Goal: Task Accomplishment & Management: Complete application form

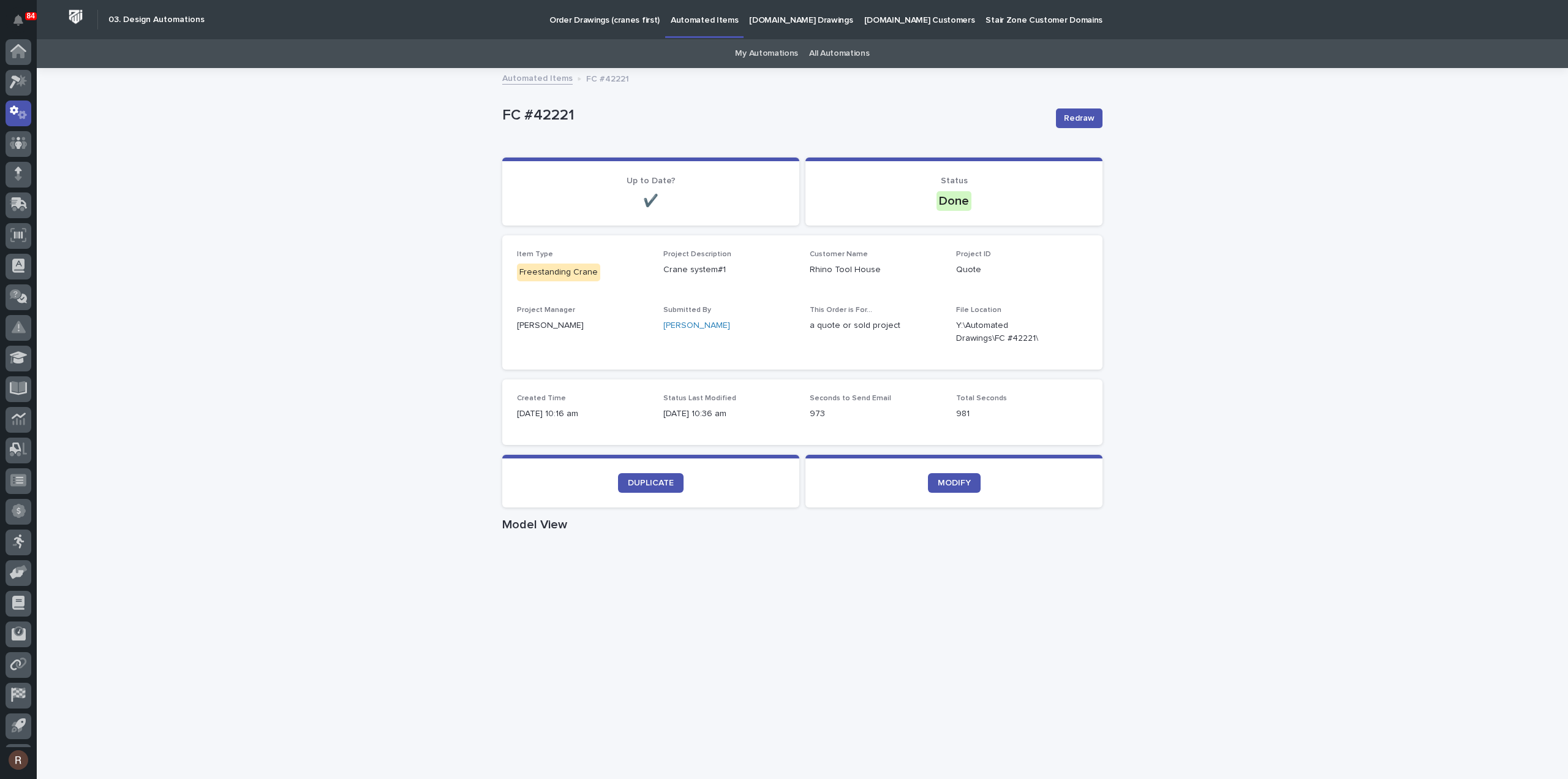
scroll to position [27, 0]
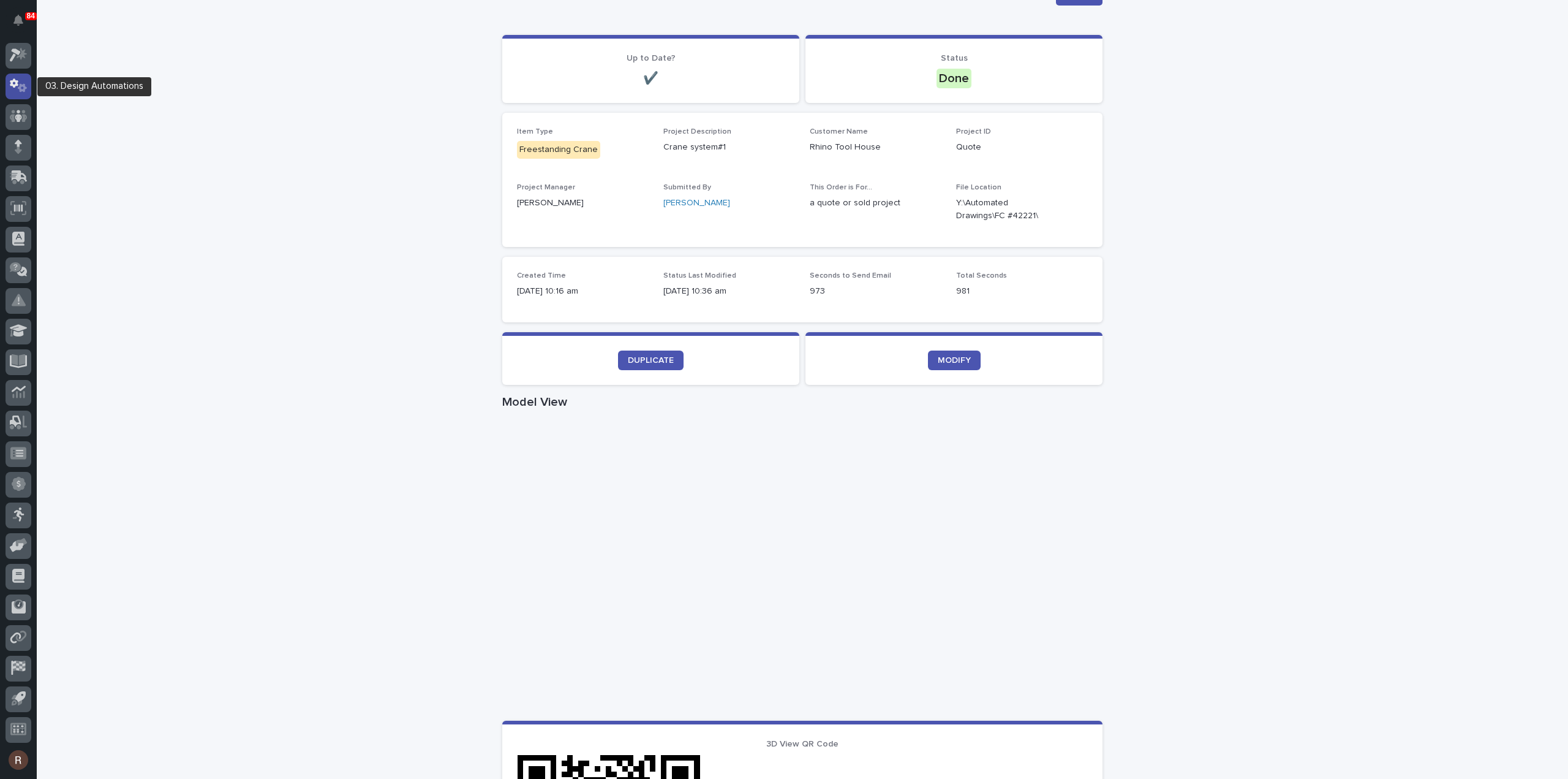
click at [19, 94] on div at bounding box center [19, 87] width 26 height 26
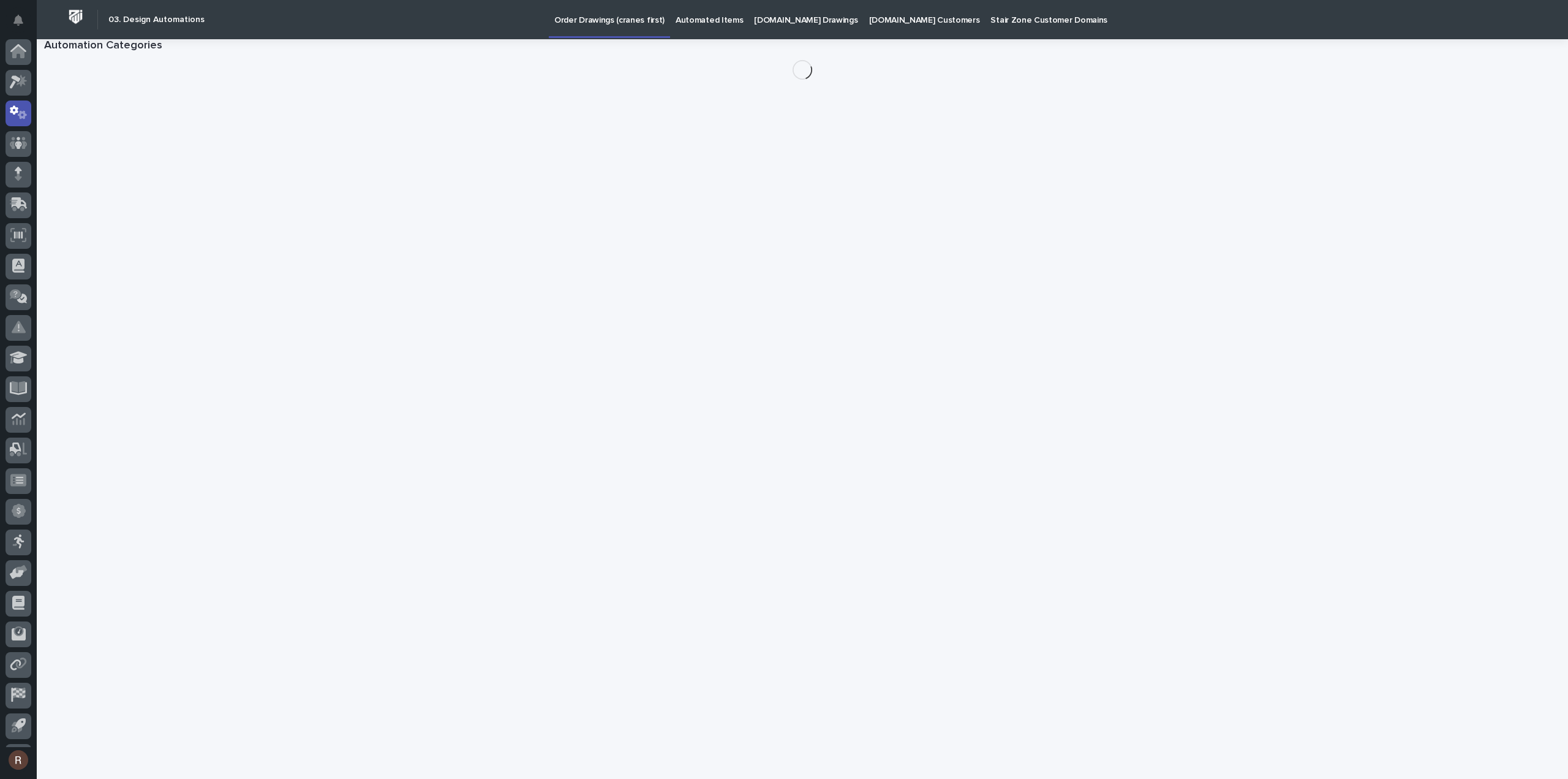
scroll to position [27, 0]
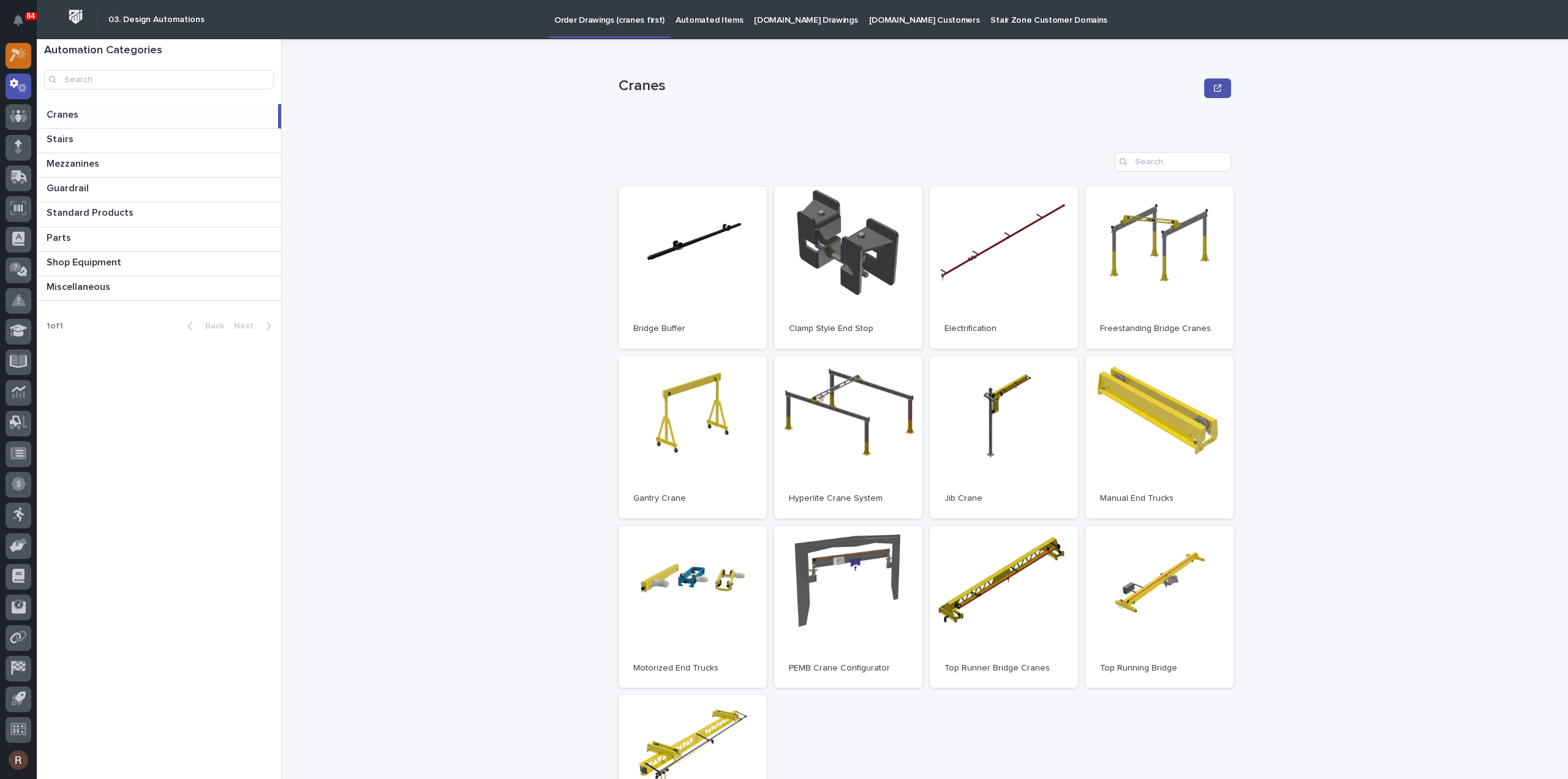
click at [24, 59] on icon at bounding box center [19, 55] width 18 height 14
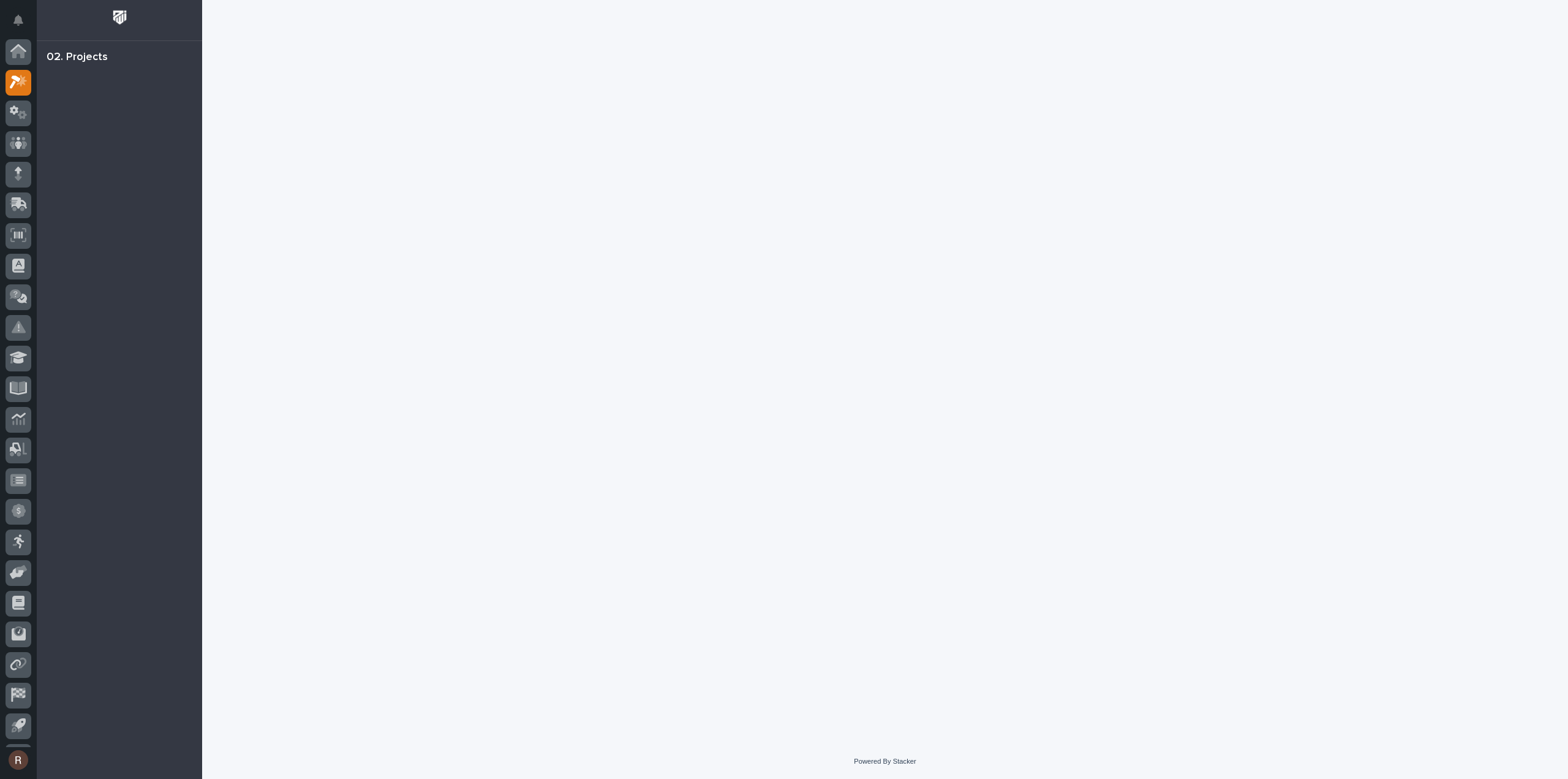
scroll to position [27, 0]
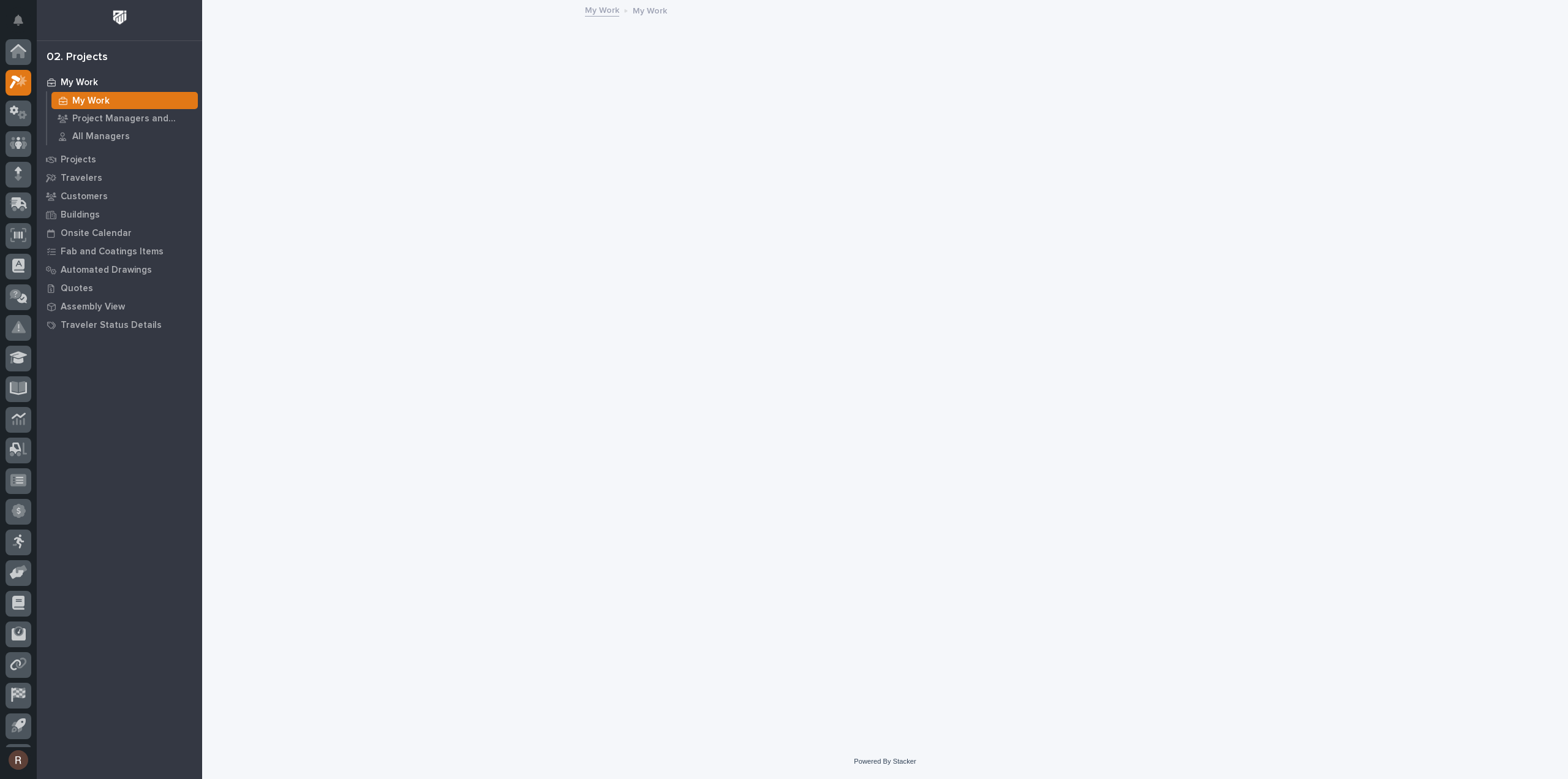
scroll to position [27, 0]
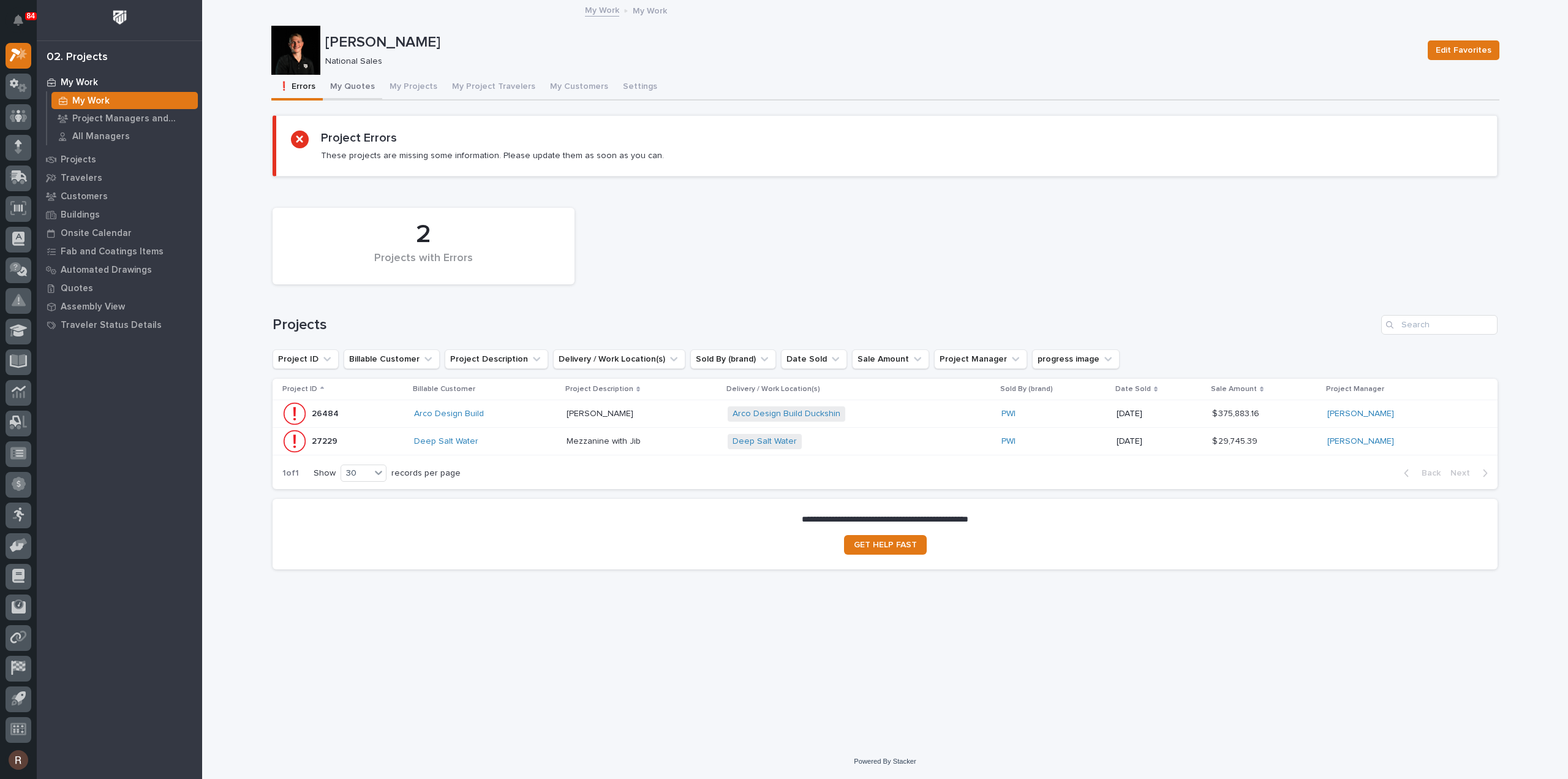
click at [357, 88] on button "My Quotes" at bounding box center [352, 88] width 59 height 26
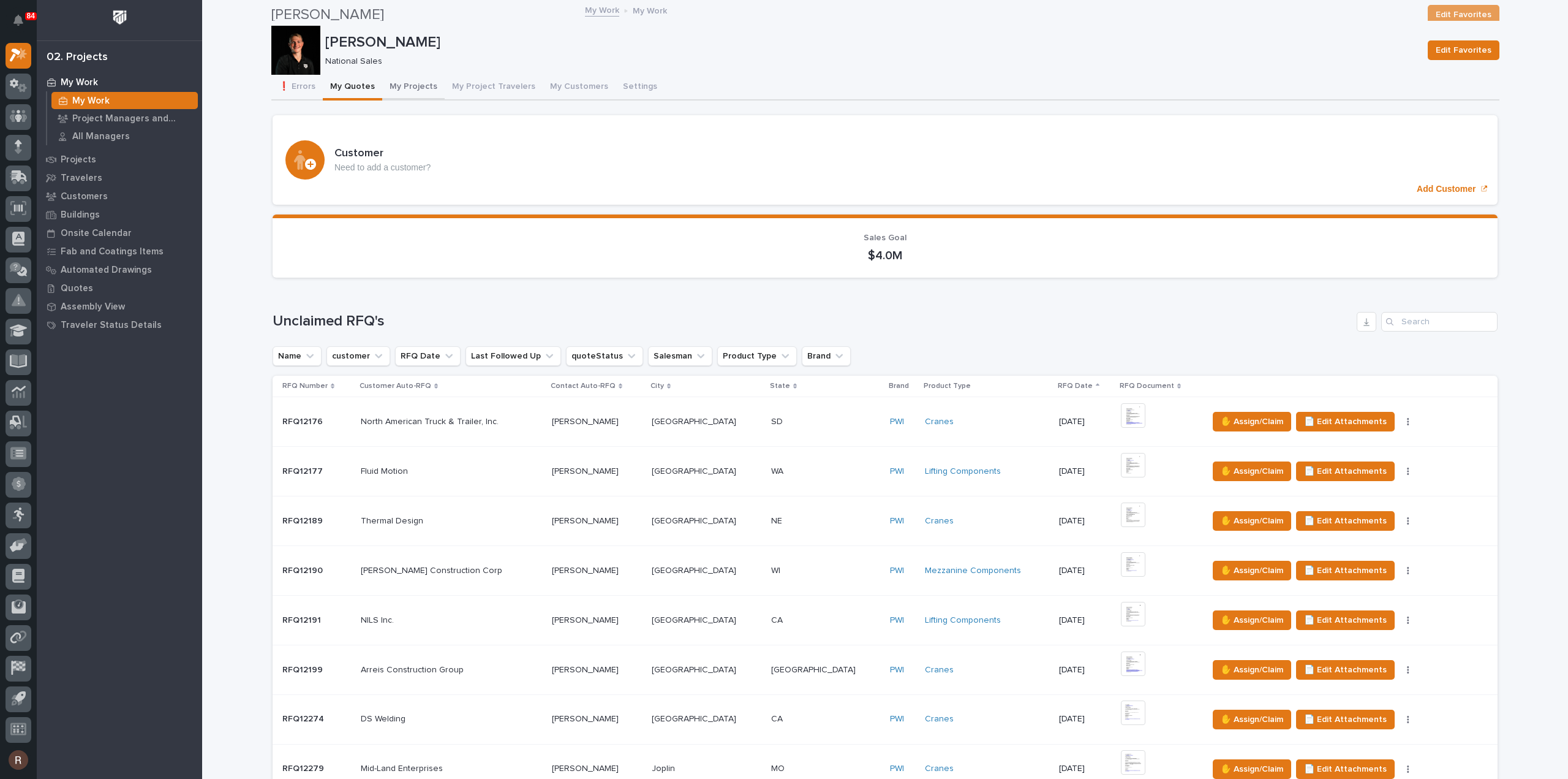
click at [397, 86] on button "My Projects" at bounding box center [413, 88] width 62 height 26
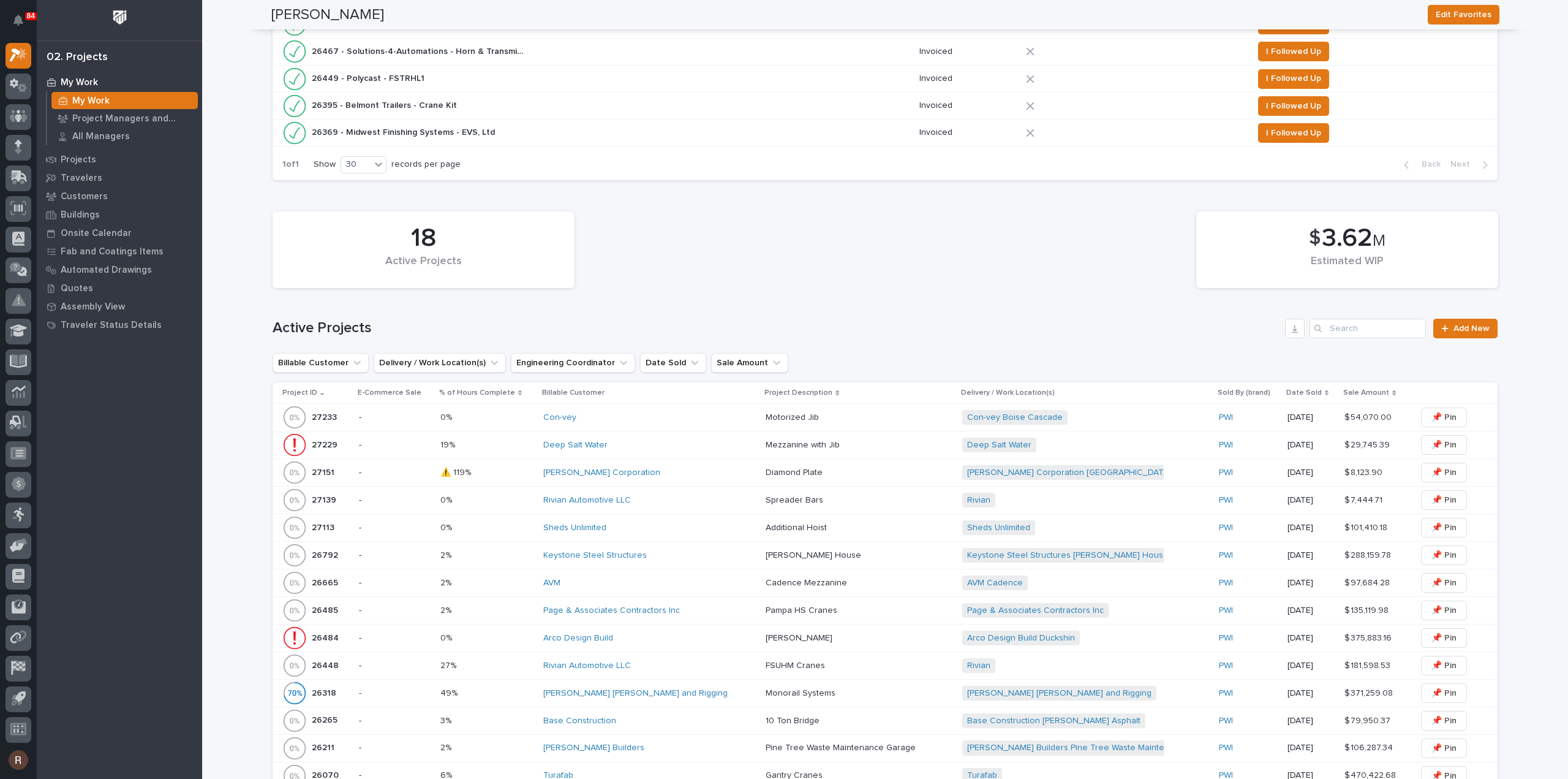
scroll to position [613, 0]
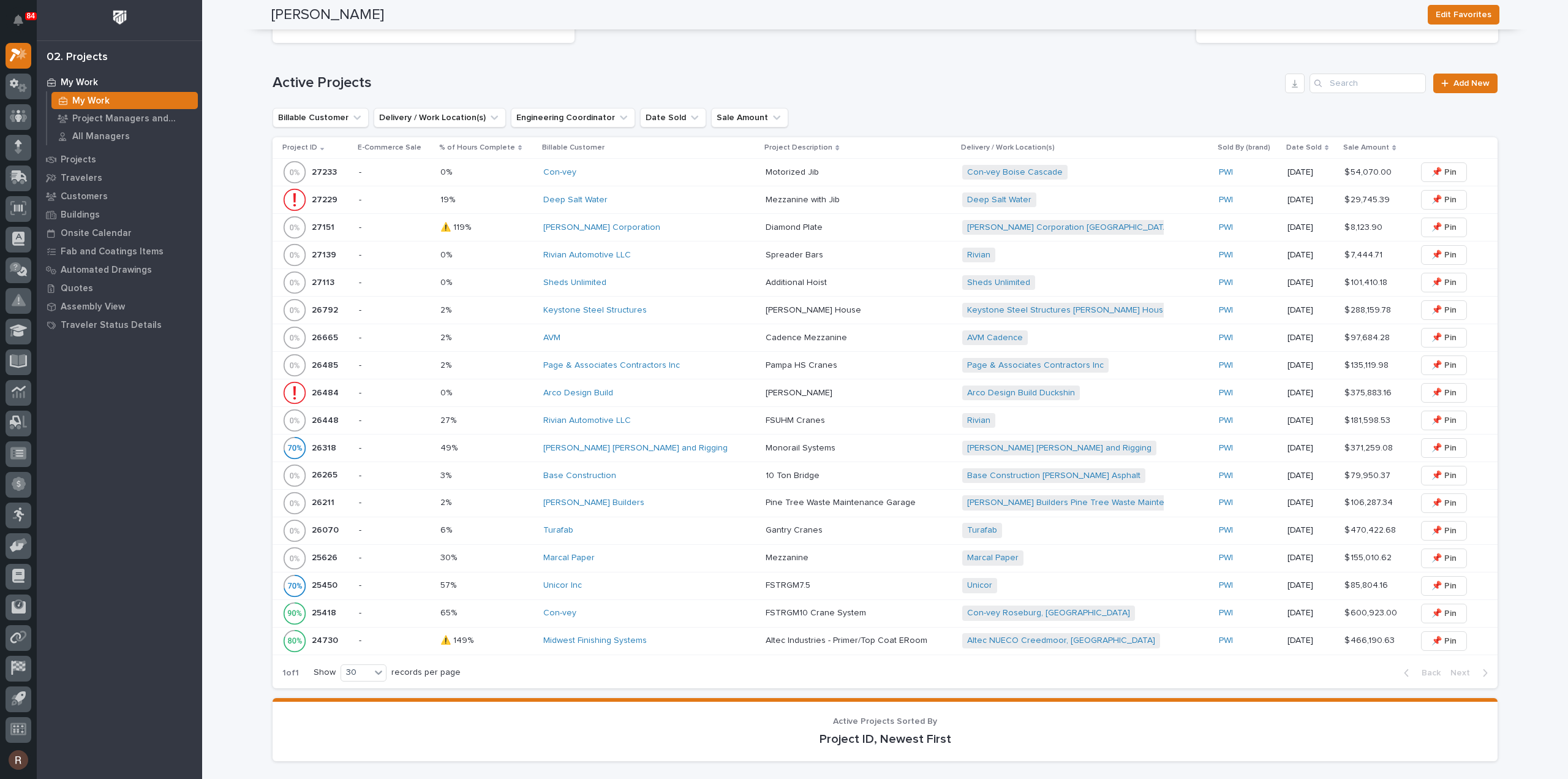
click at [594, 339] on div "AVM" at bounding box center [649, 338] width 212 height 11
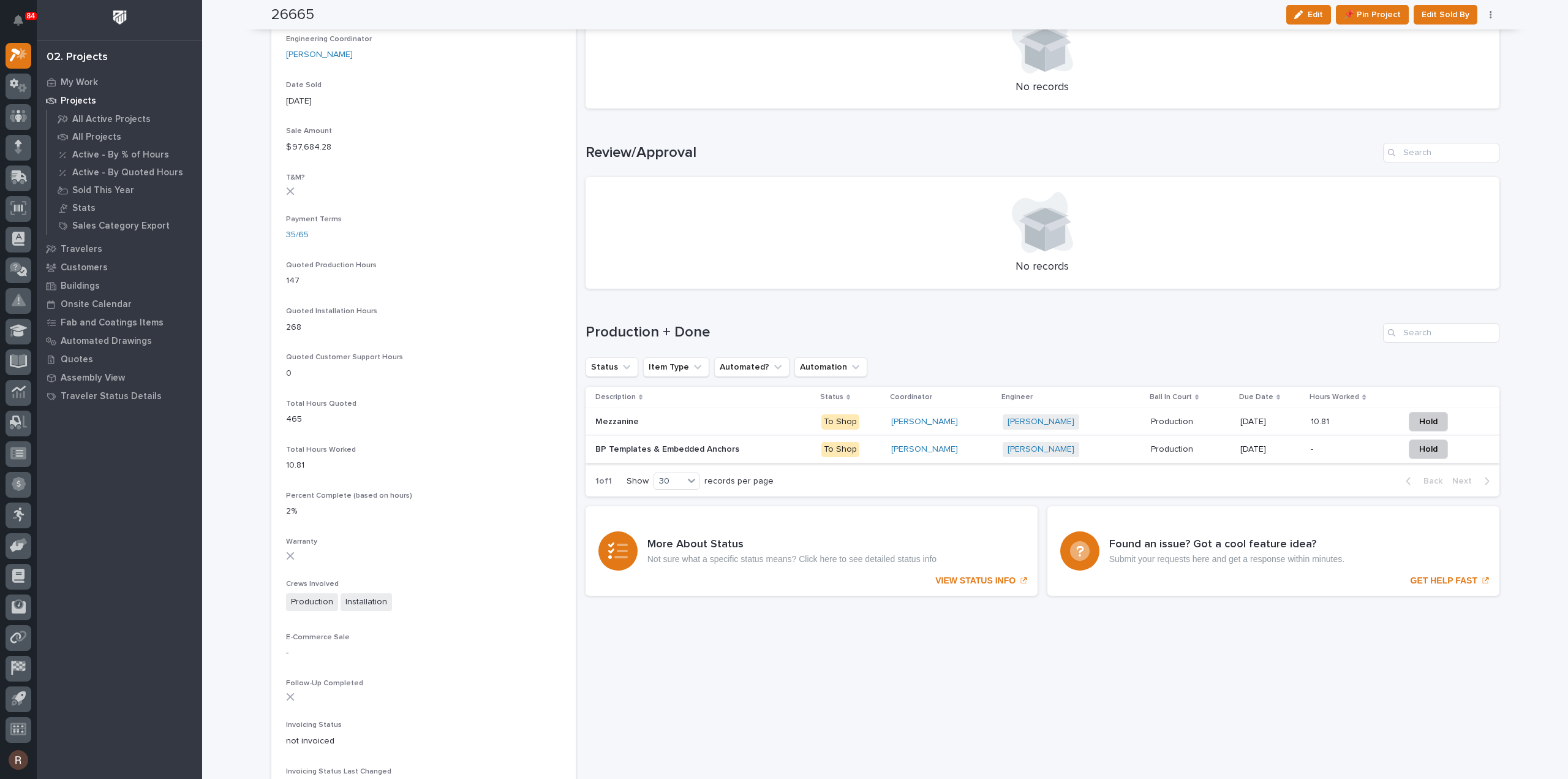
scroll to position [674, 0]
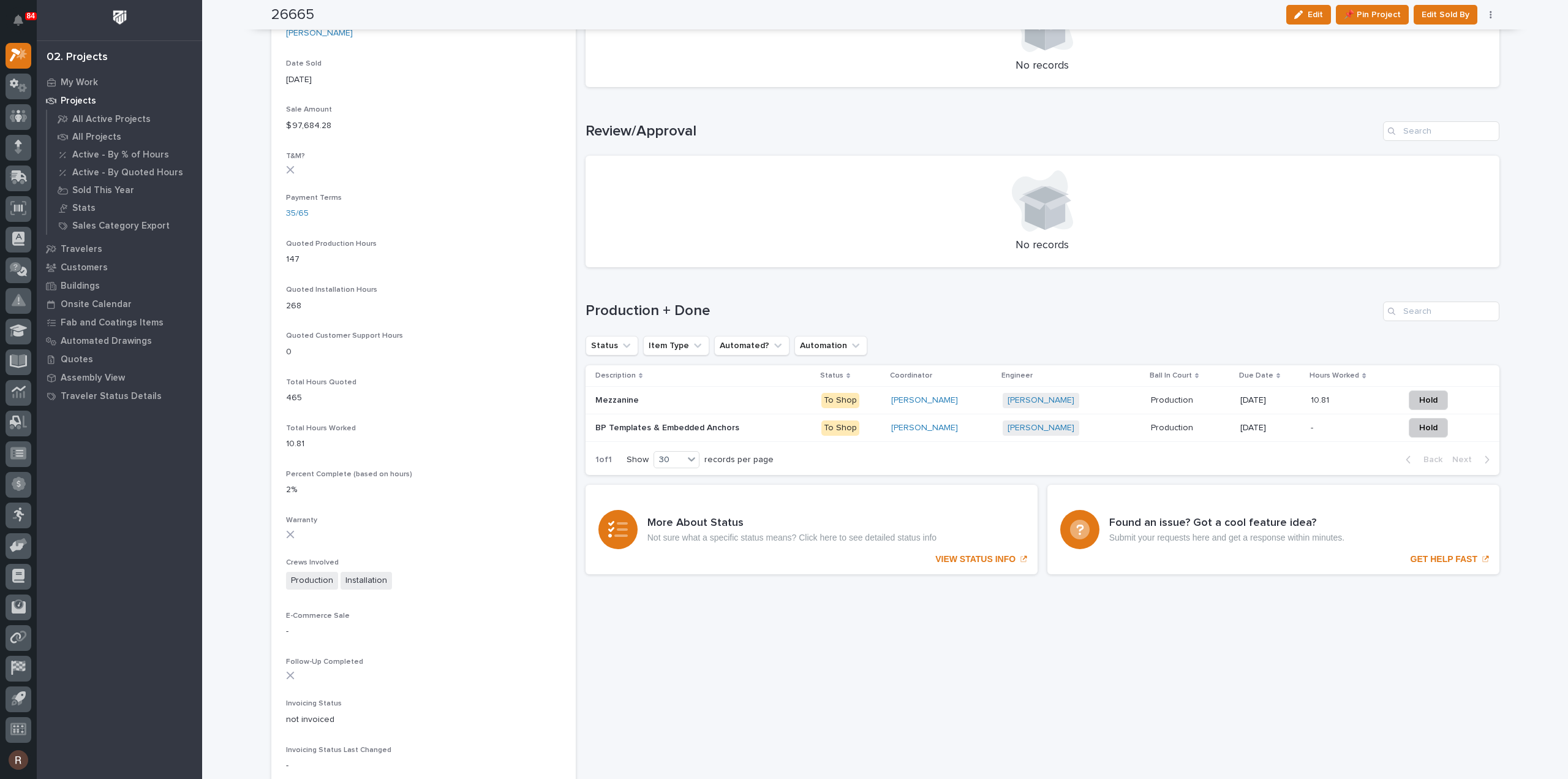
click at [1301, 430] on p "[DATE]" at bounding box center [1271, 428] width 61 height 11
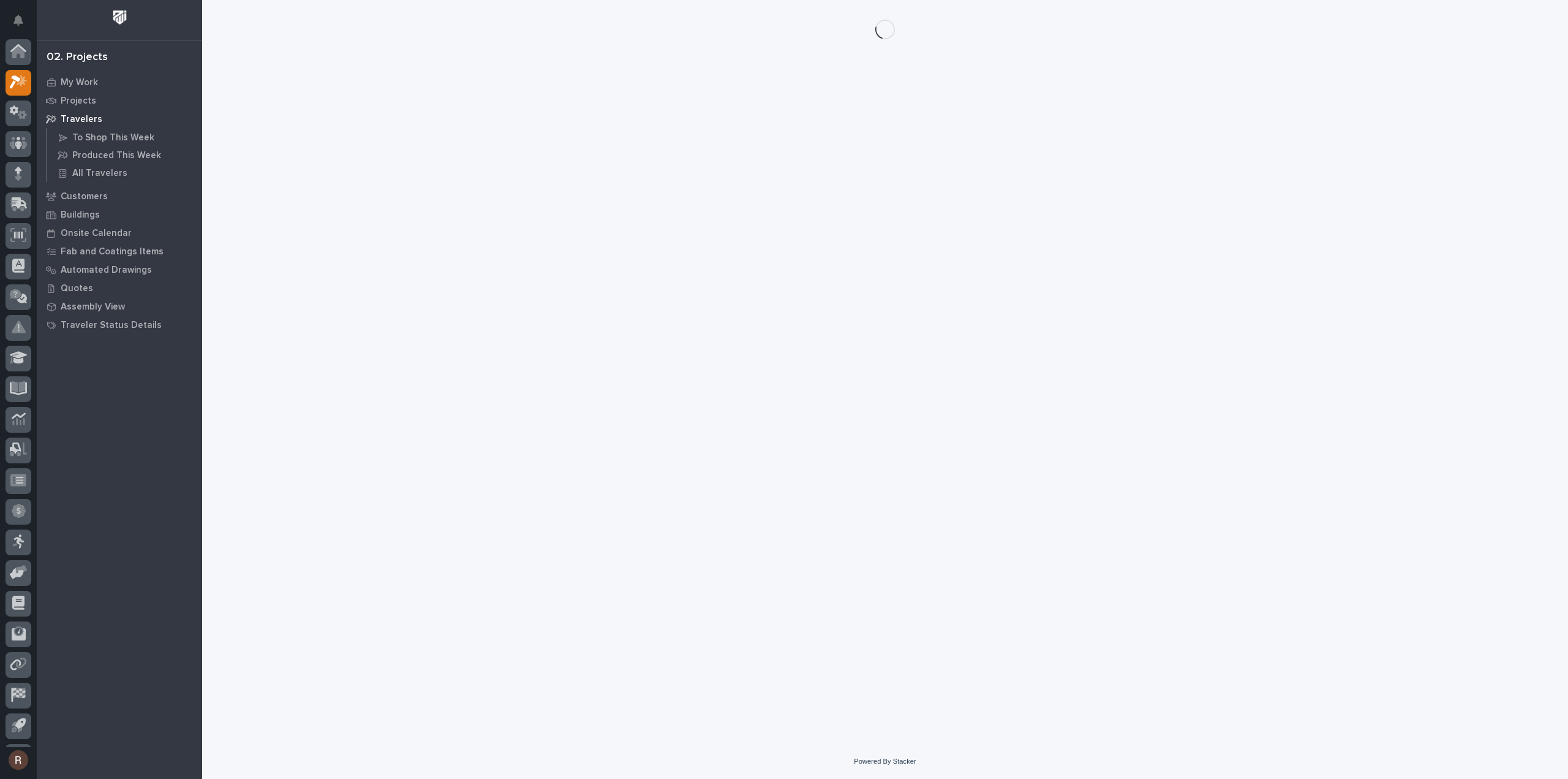
scroll to position [27, 0]
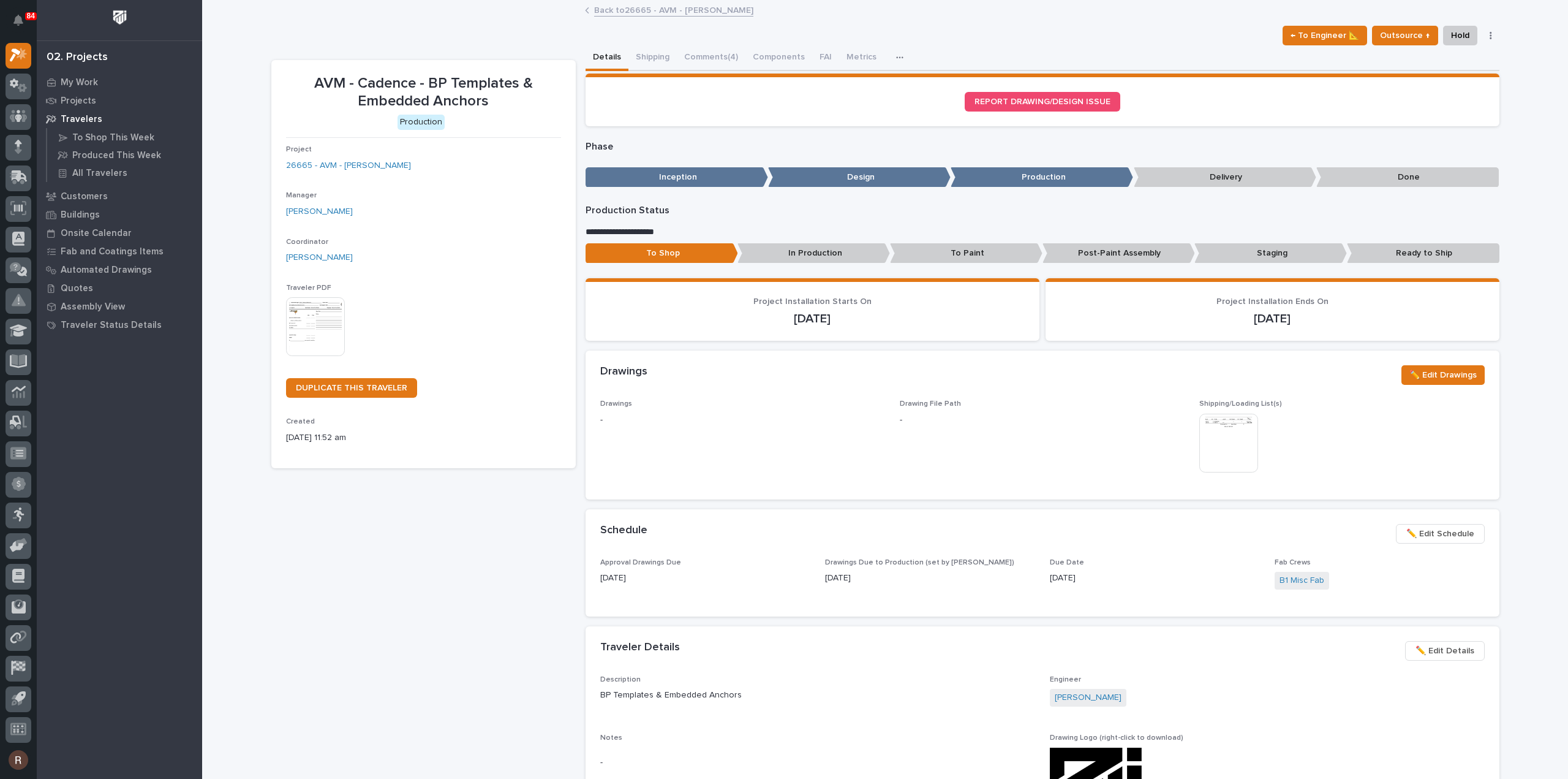
click at [1484, 36] on button "button" at bounding box center [1491, 36] width 17 height 9
click at [1431, 61] on button "Cancel" at bounding box center [1442, 59] width 104 height 19
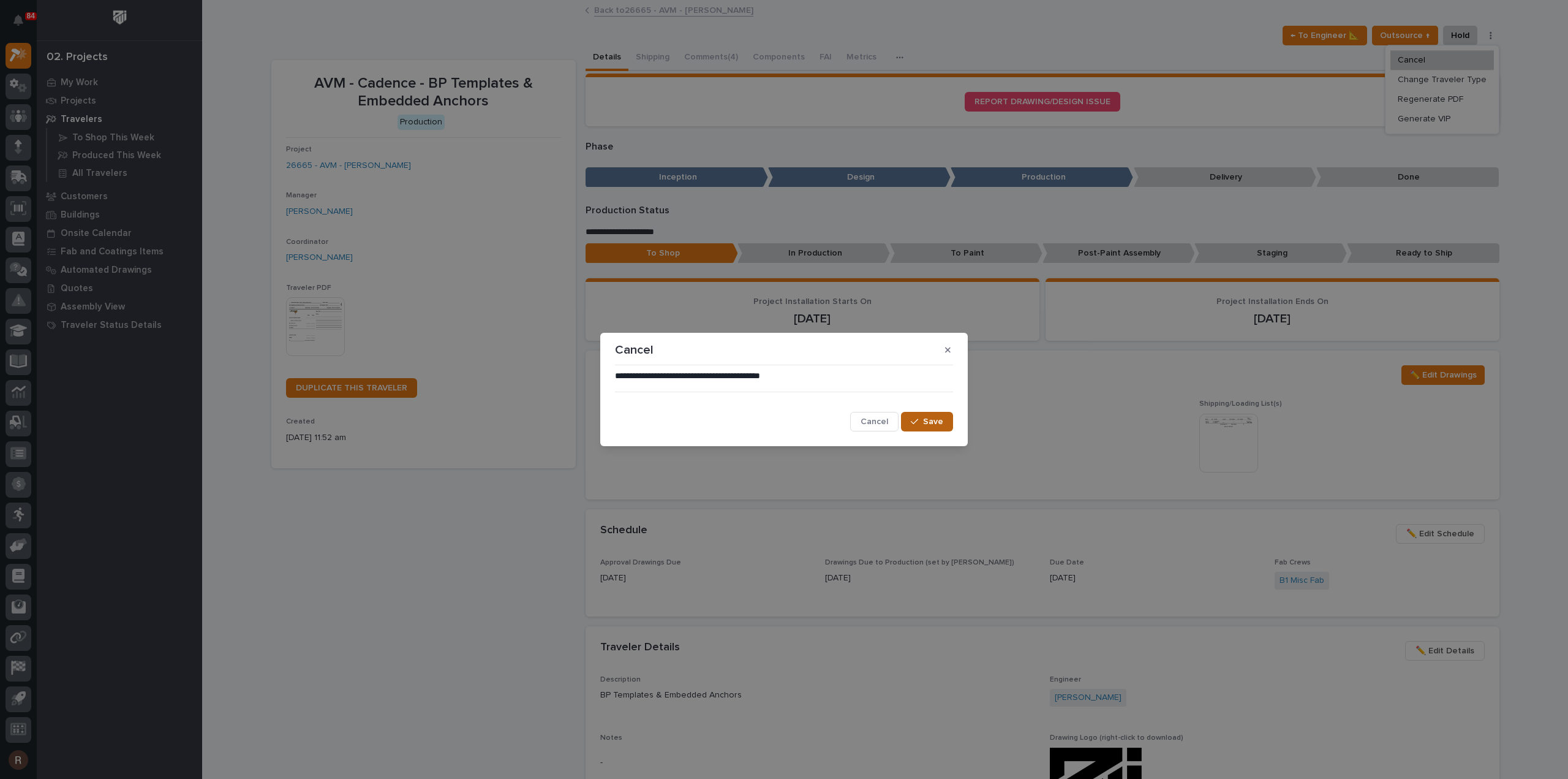
click at [940, 425] on span "Save" at bounding box center [933, 421] width 20 height 11
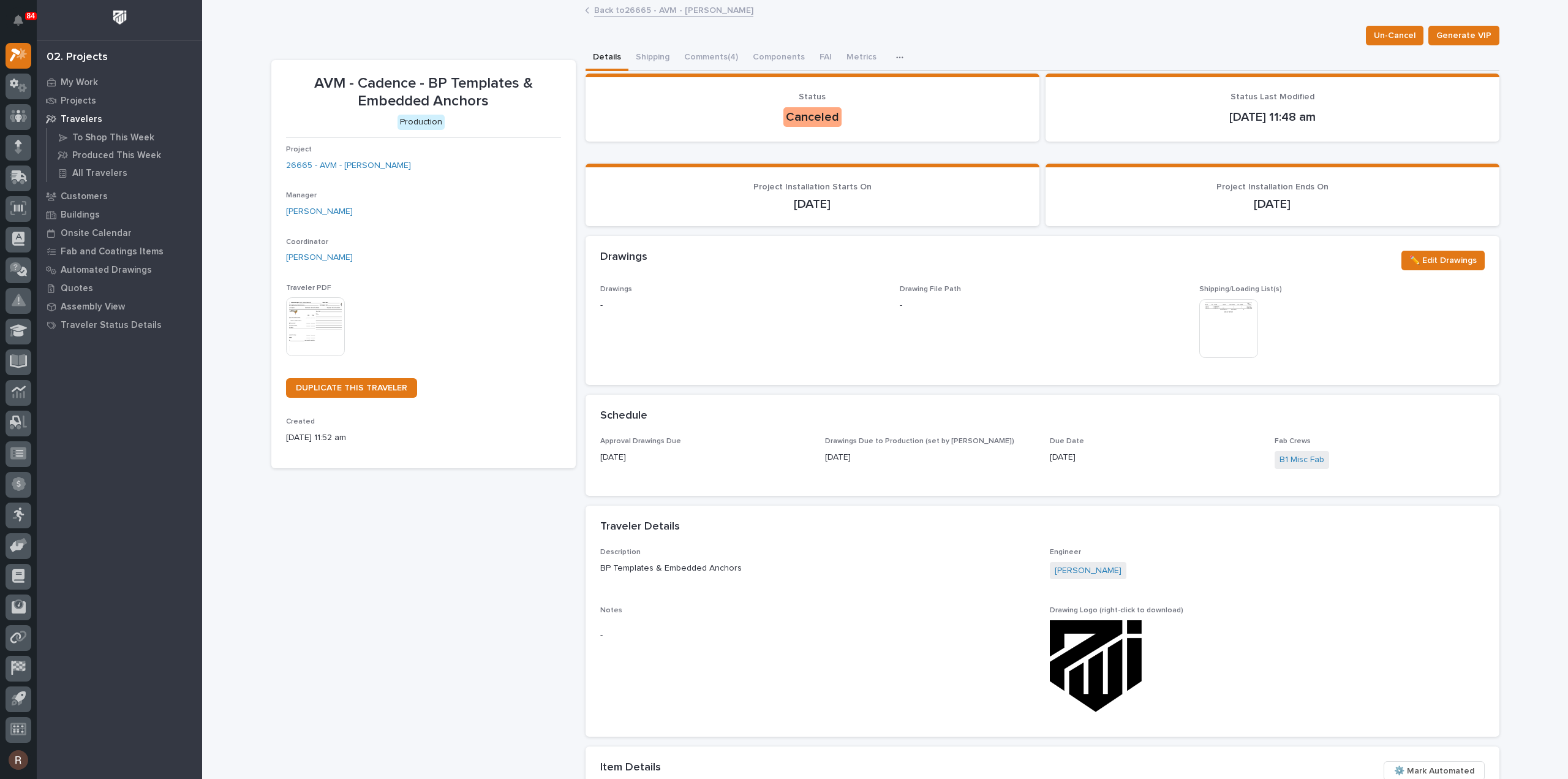
click at [631, 11] on link "Back to 26665 - AVM - [PERSON_NAME]" at bounding box center [674, 9] width 159 height 14
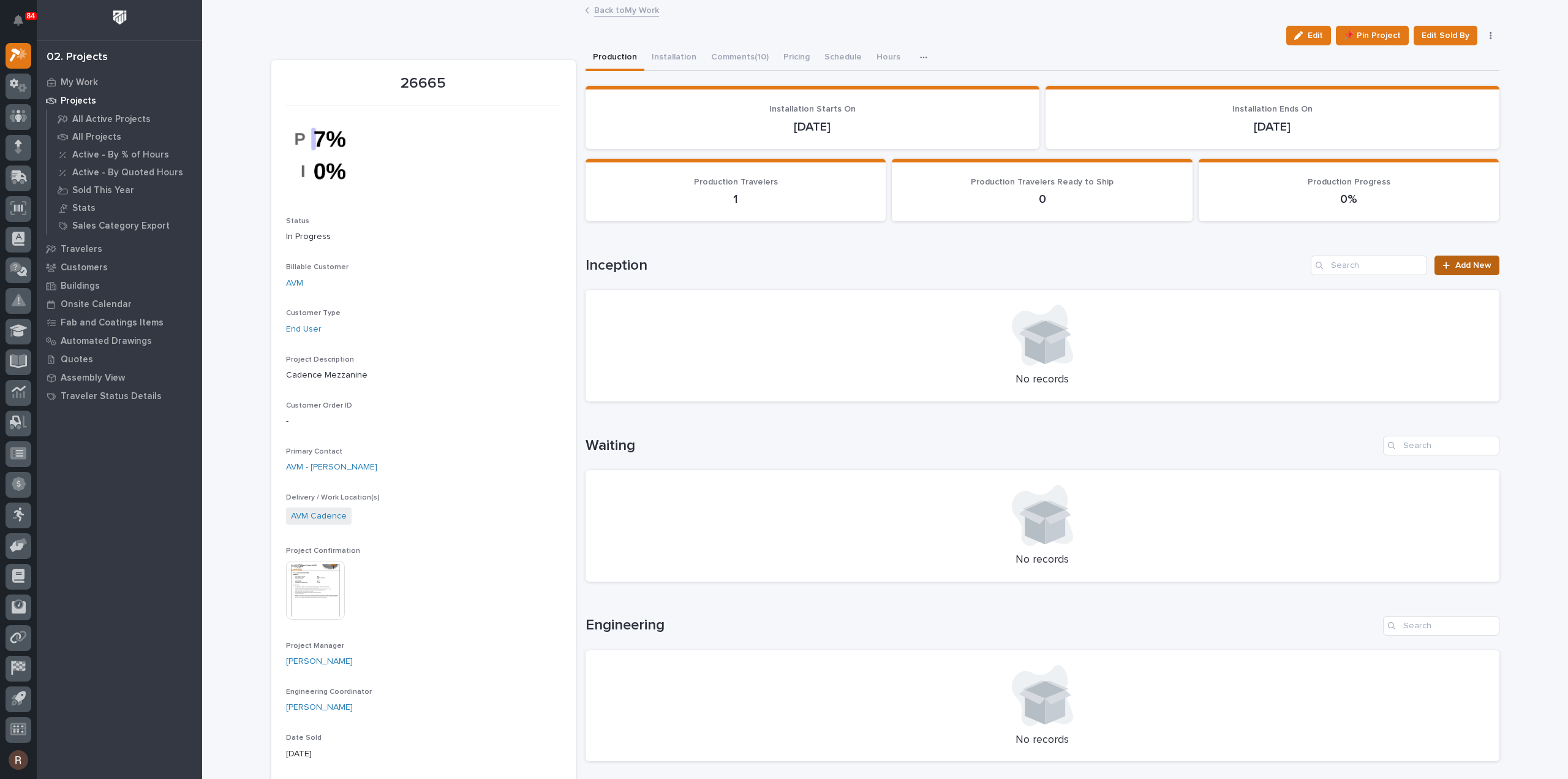
click at [1460, 257] on link "Add New" at bounding box center [1466, 265] width 64 height 19
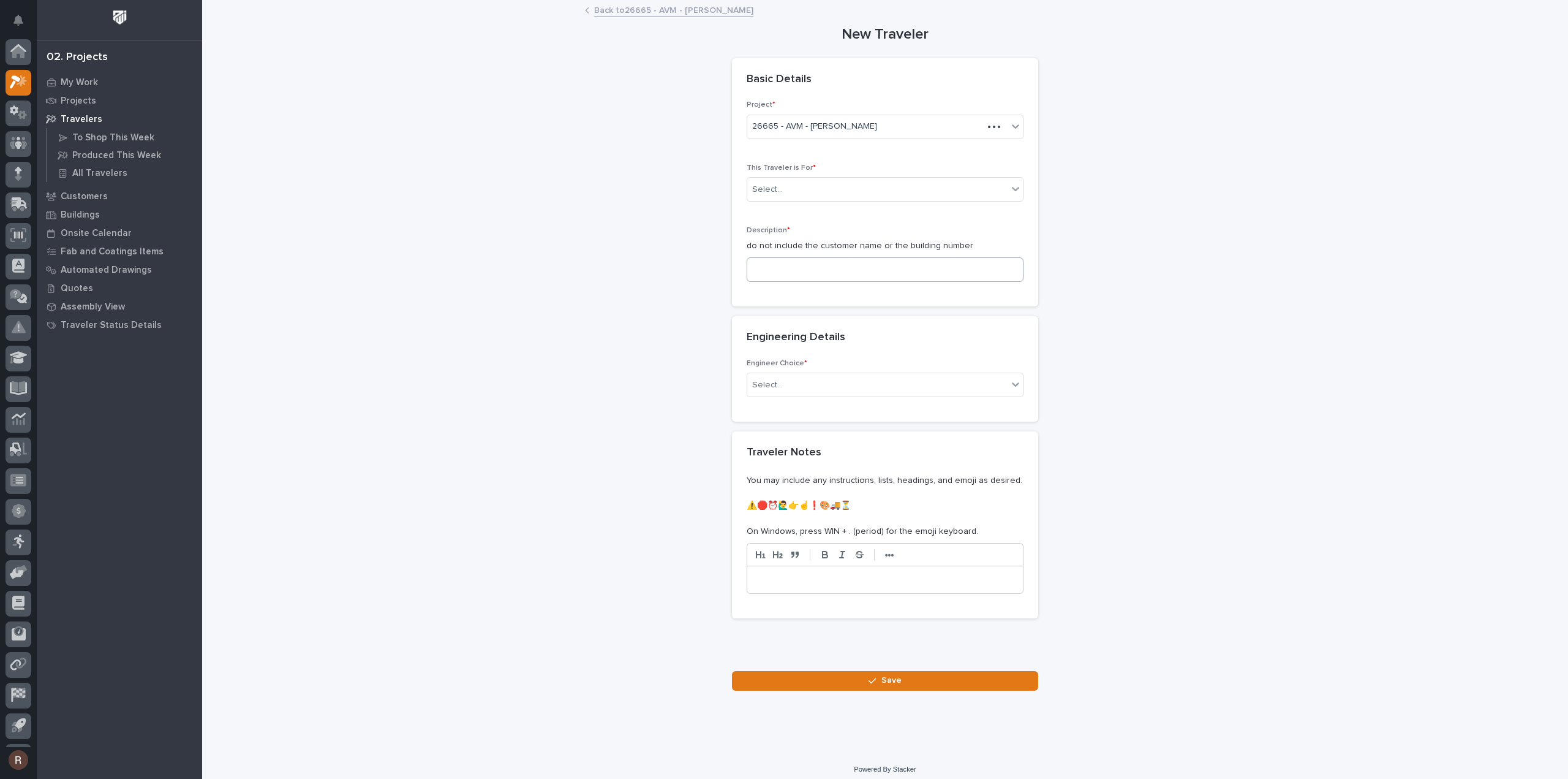
scroll to position [27, 0]
click at [791, 193] on div "Select..." at bounding box center [877, 190] width 260 height 20
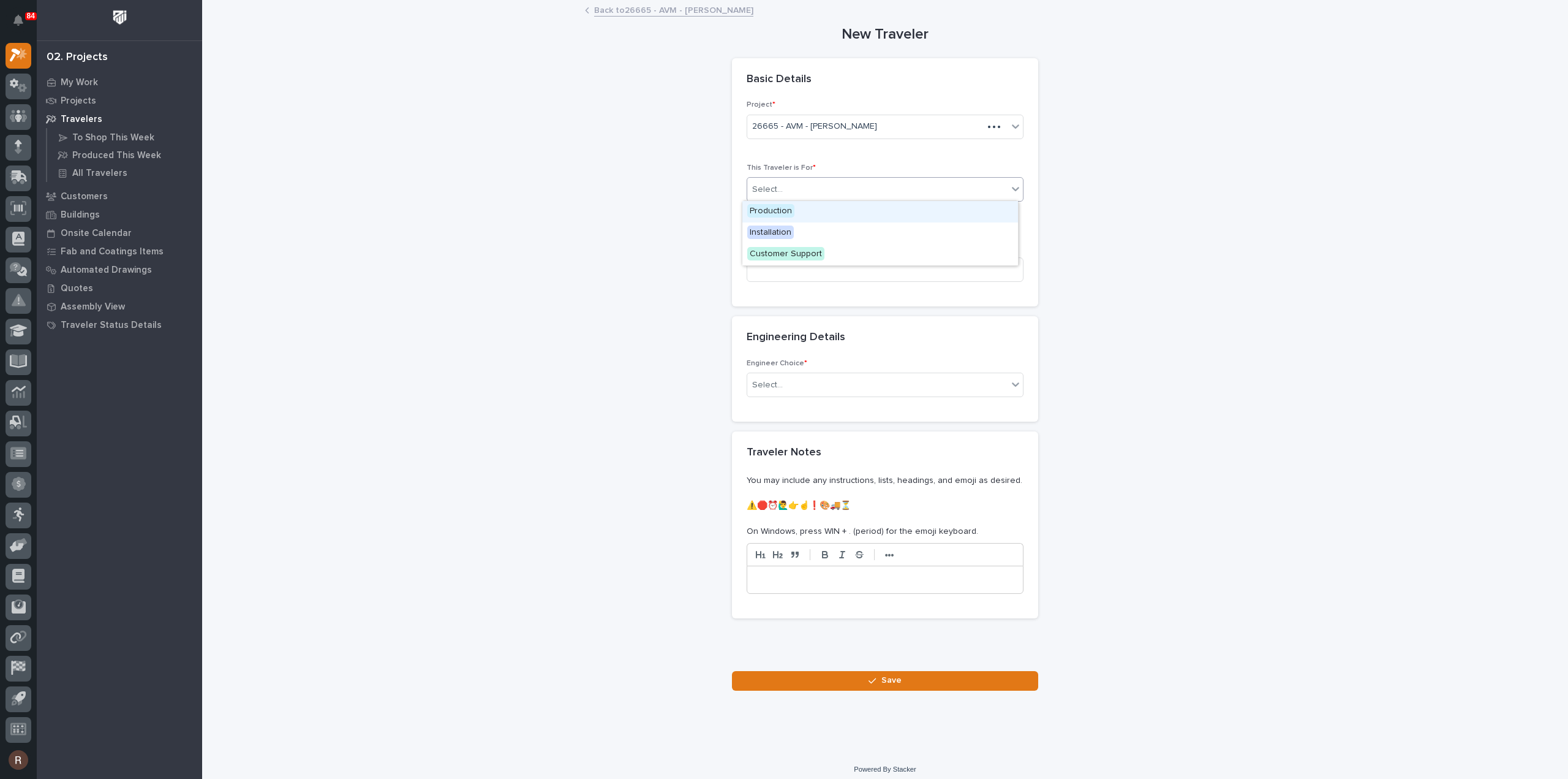
click at [776, 215] on span "Production" at bounding box center [771, 210] width 47 height 14
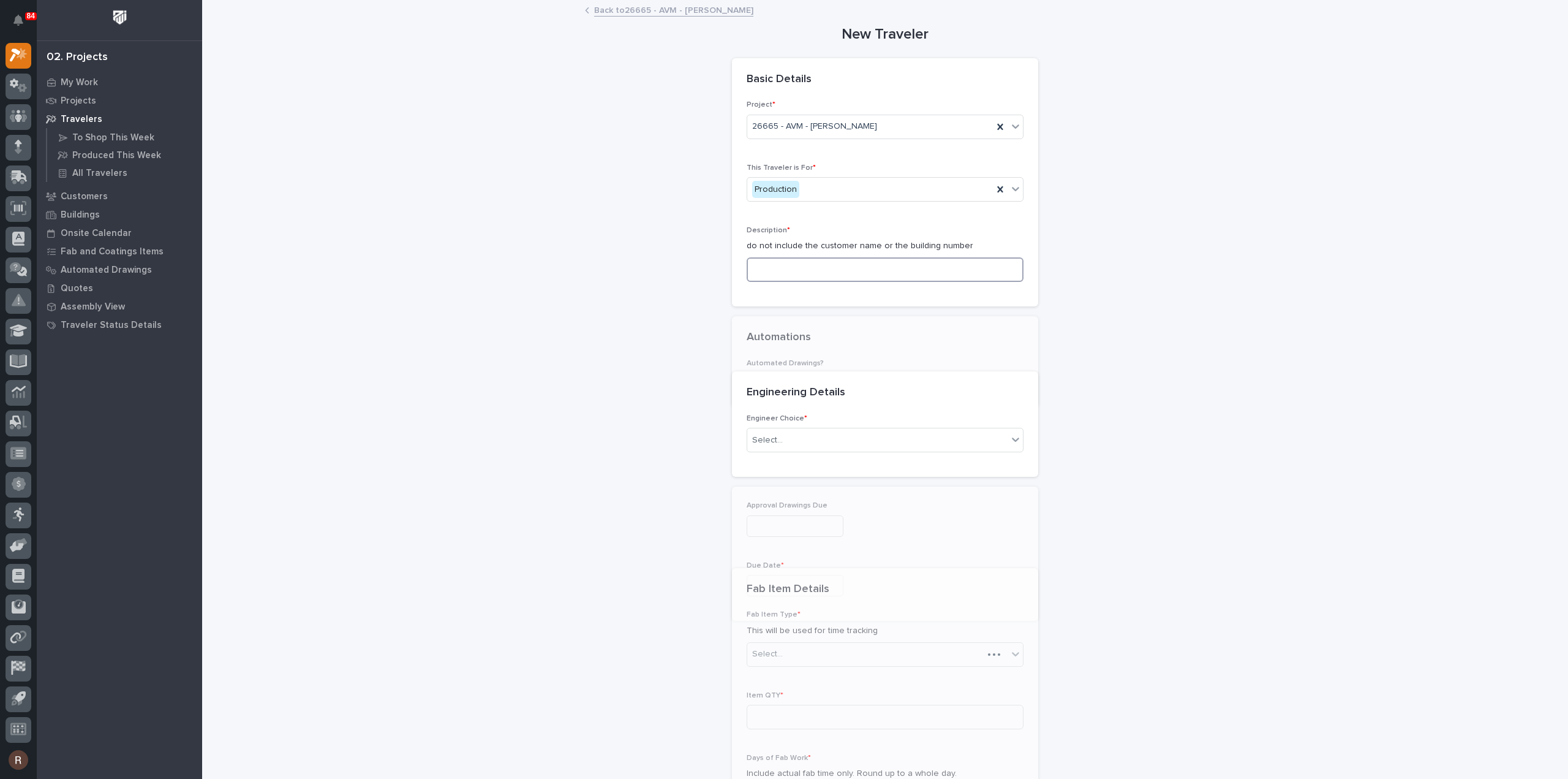
click at [776, 258] on input at bounding box center [884, 270] width 277 height 24
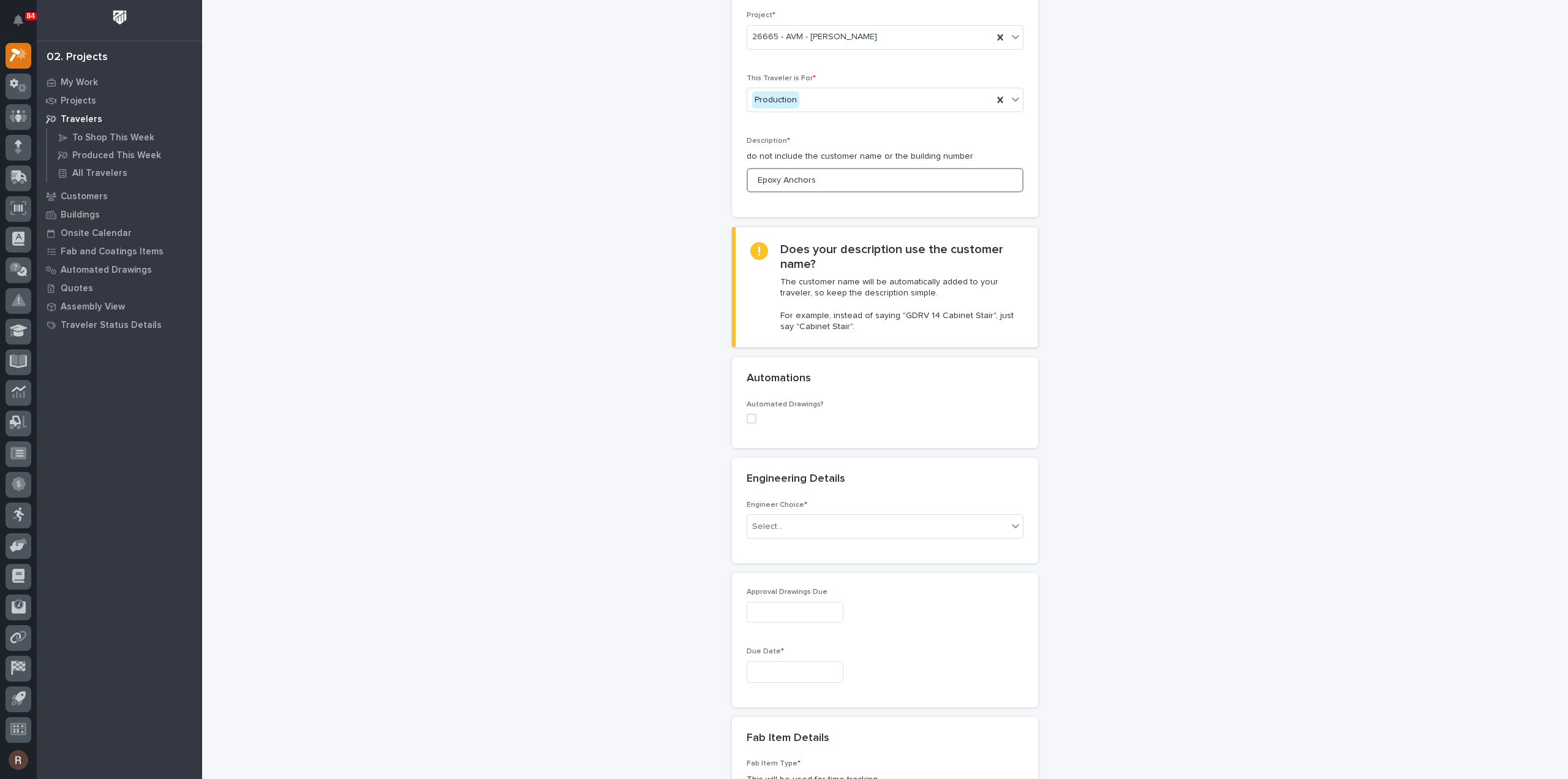
scroll to position [184, 0]
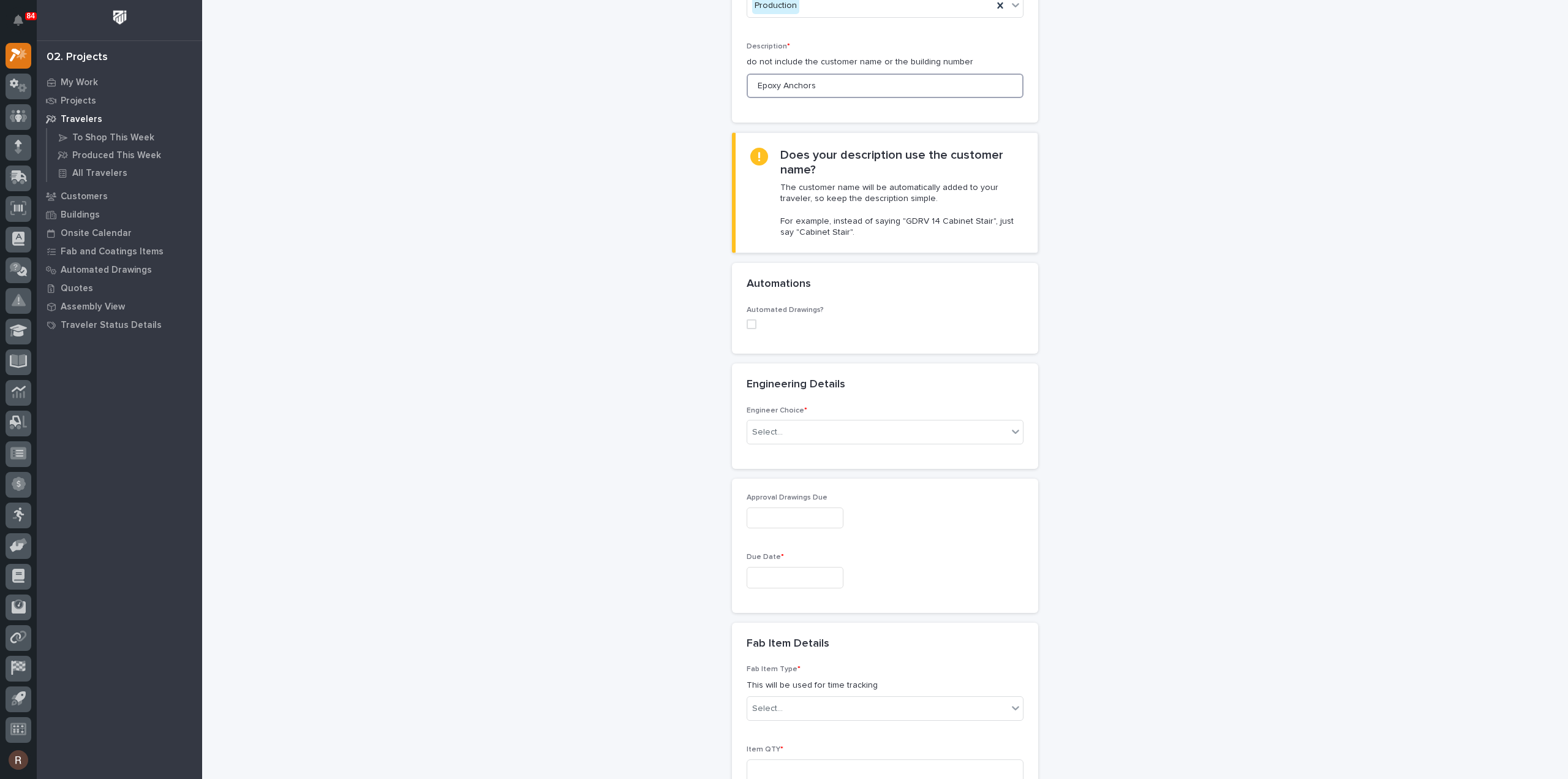
type input "Epoxy Anchors"
click at [781, 447] on div "Engineer Choice * Select..." at bounding box center [884, 430] width 277 height 48
click at [781, 435] on div "Select..." at bounding box center [877, 432] width 260 height 20
click at [771, 479] on div "I want my coordinator to choose an engineer" at bounding box center [880, 475] width 276 height 21
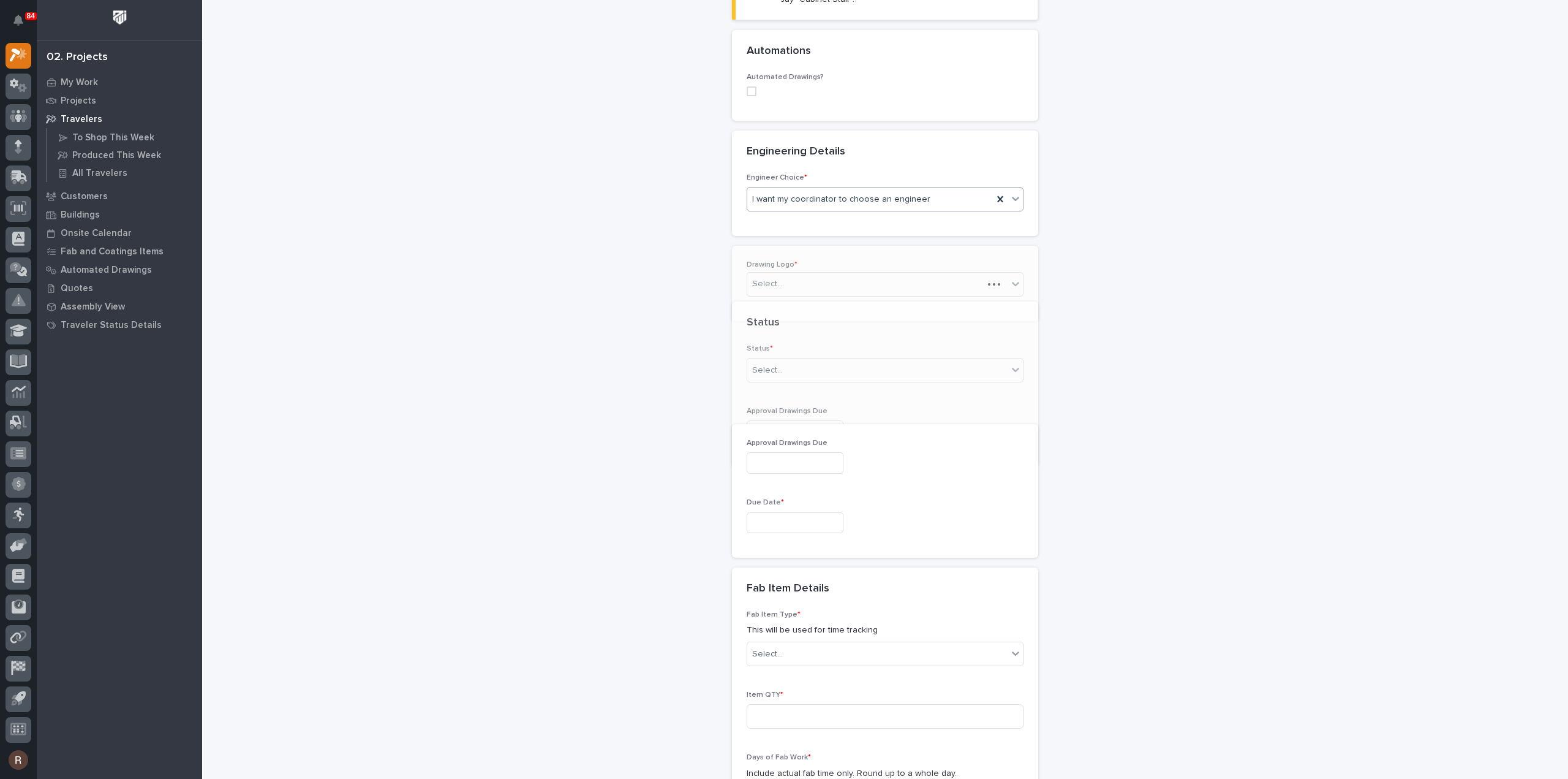
scroll to position [435, 0]
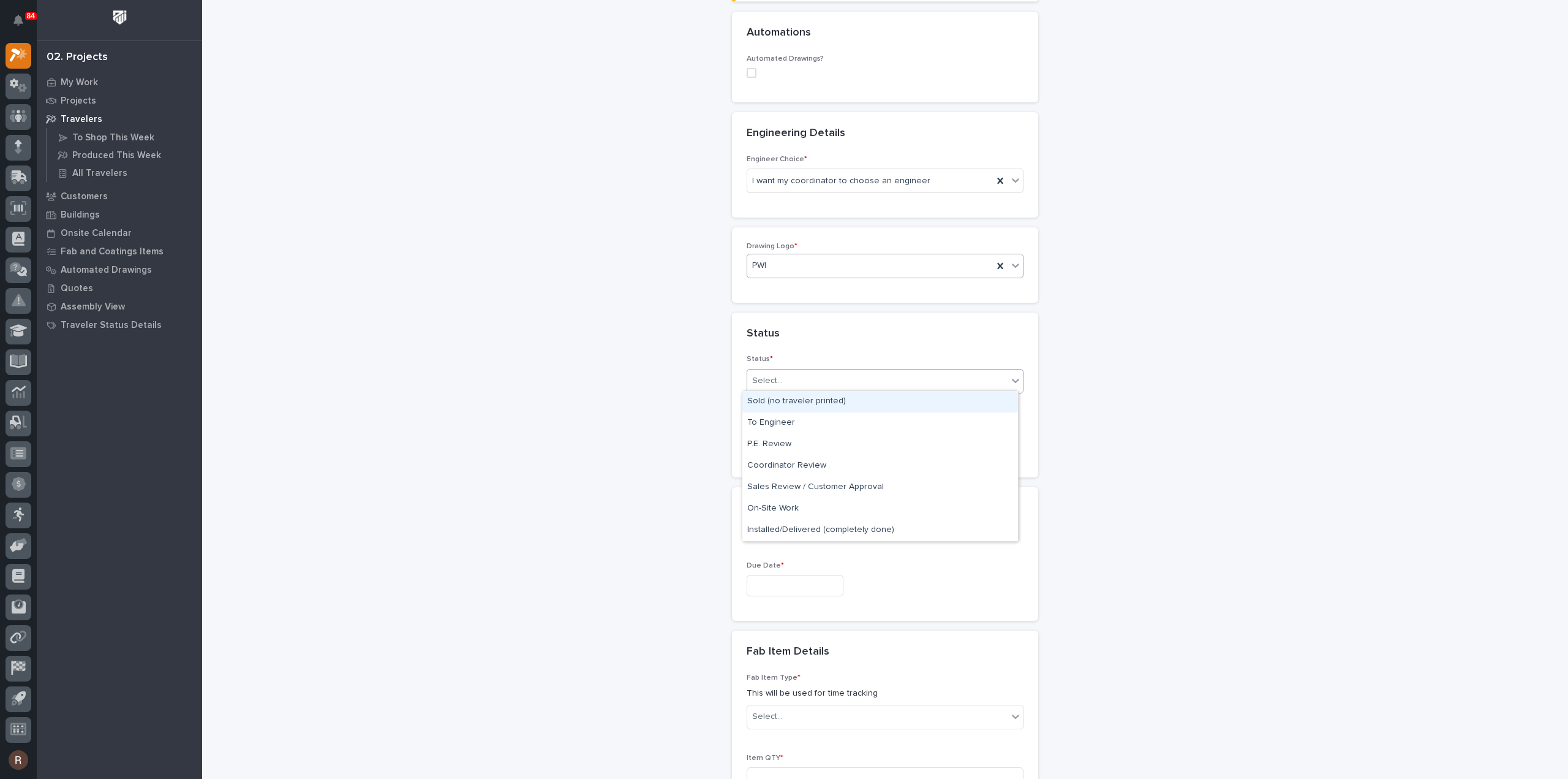
click at [771, 386] on div "Select..." at bounding box center [877, 381] width 260 height 20
drag, startPoint x: 771, startPoint y: 409, endPoint x: 771, endPoint y: 431, distance: 22.0
click at [771, 425] on div "To Engineer" at bounding box center [880, 423] width 276 height 21
click at [771, 449] on div "Approval Drawings Due" at bounding box center [884, 440] width 277 height 45
click at [770, 442] on input "text" at bounding box center [794, 442] width 97 height 21
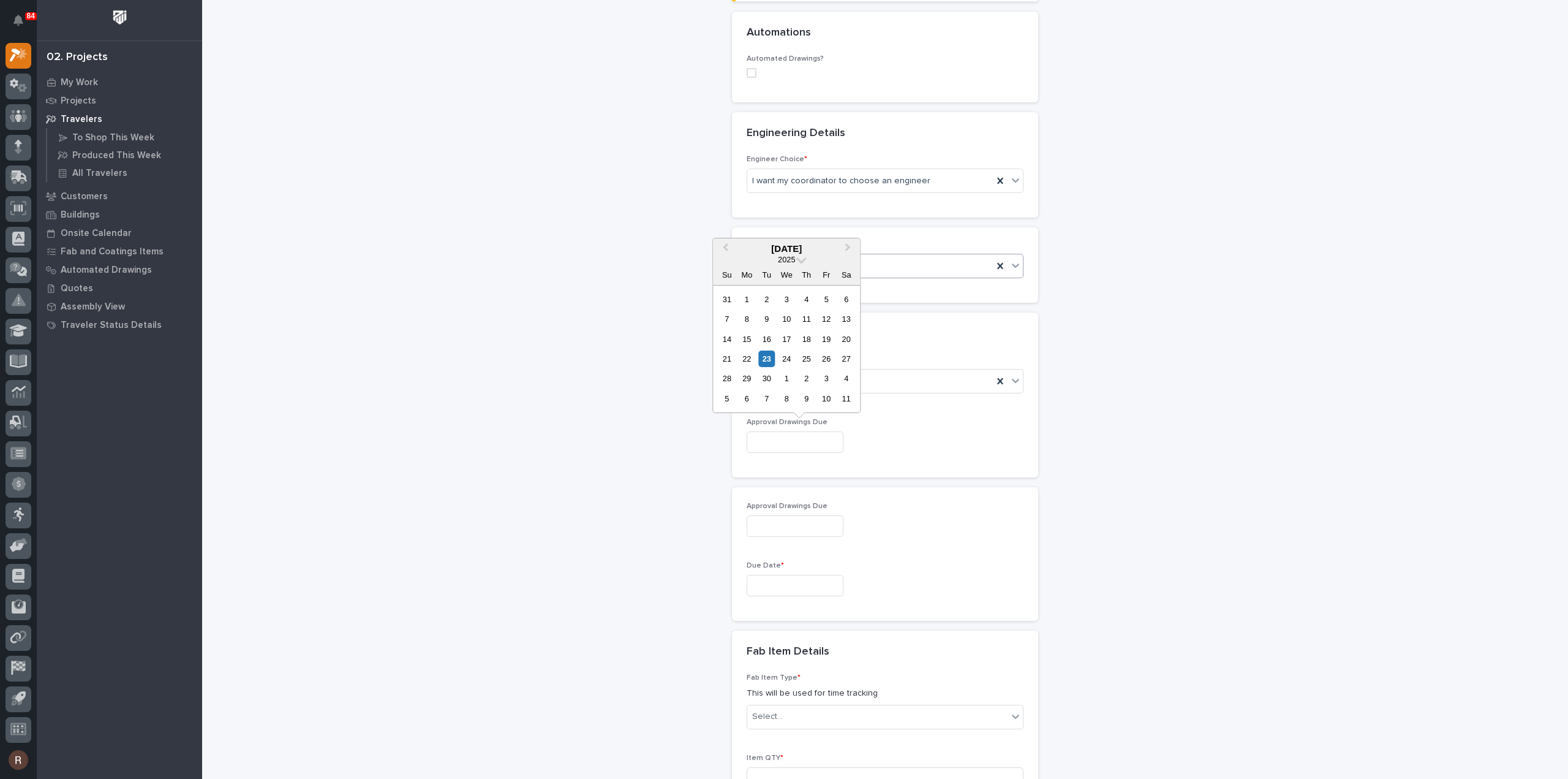
click at [762, 584] on input "text" at bounding box center [794, 586] width 97 height 21
click at [849, 394] on button "Next Month" at bounding box center [849, 391] width 19 height 19
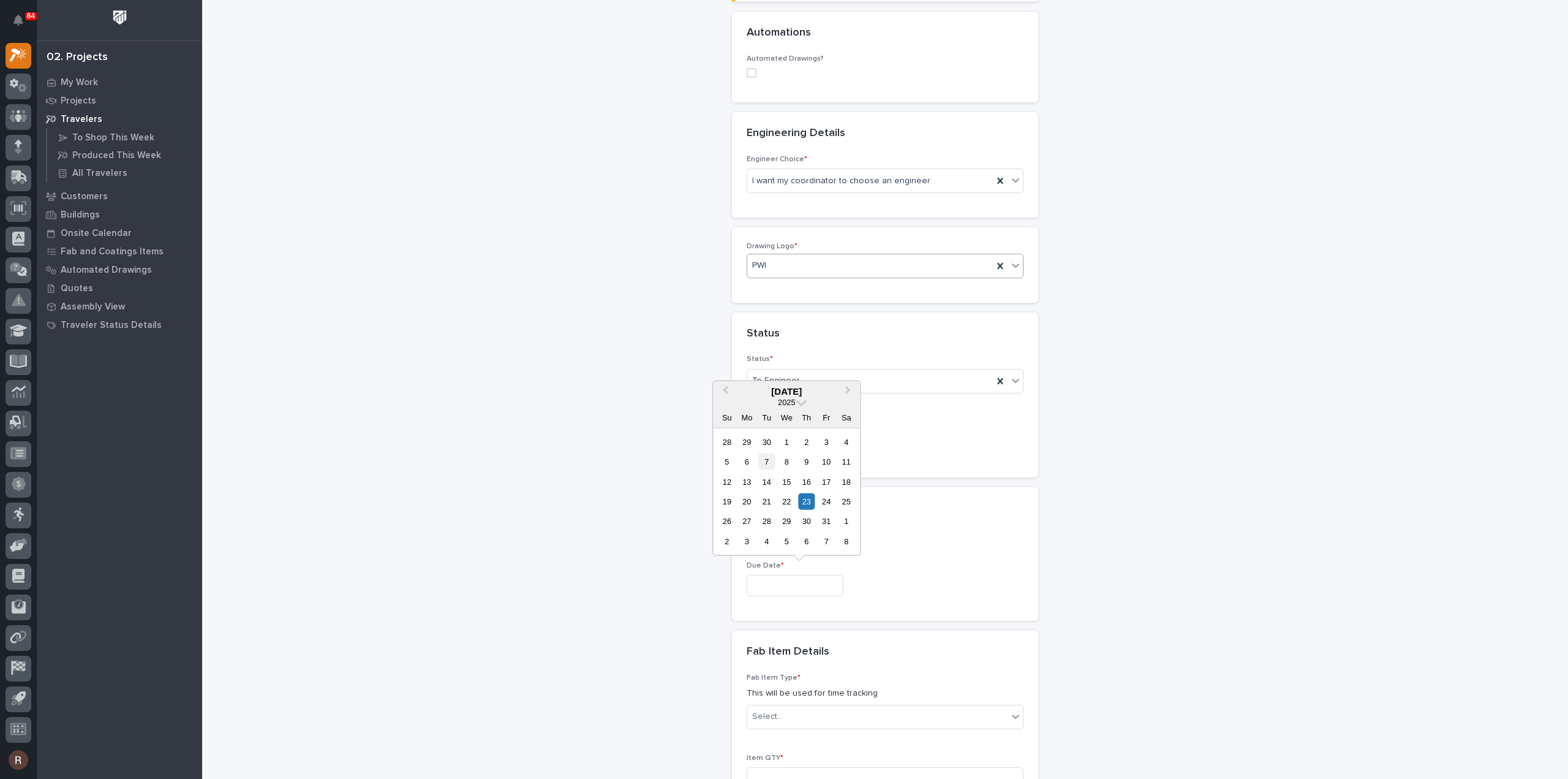
click at [769, 461] on div "7" at bounding box center [766, 461] width 16 height 16
type input "**********"
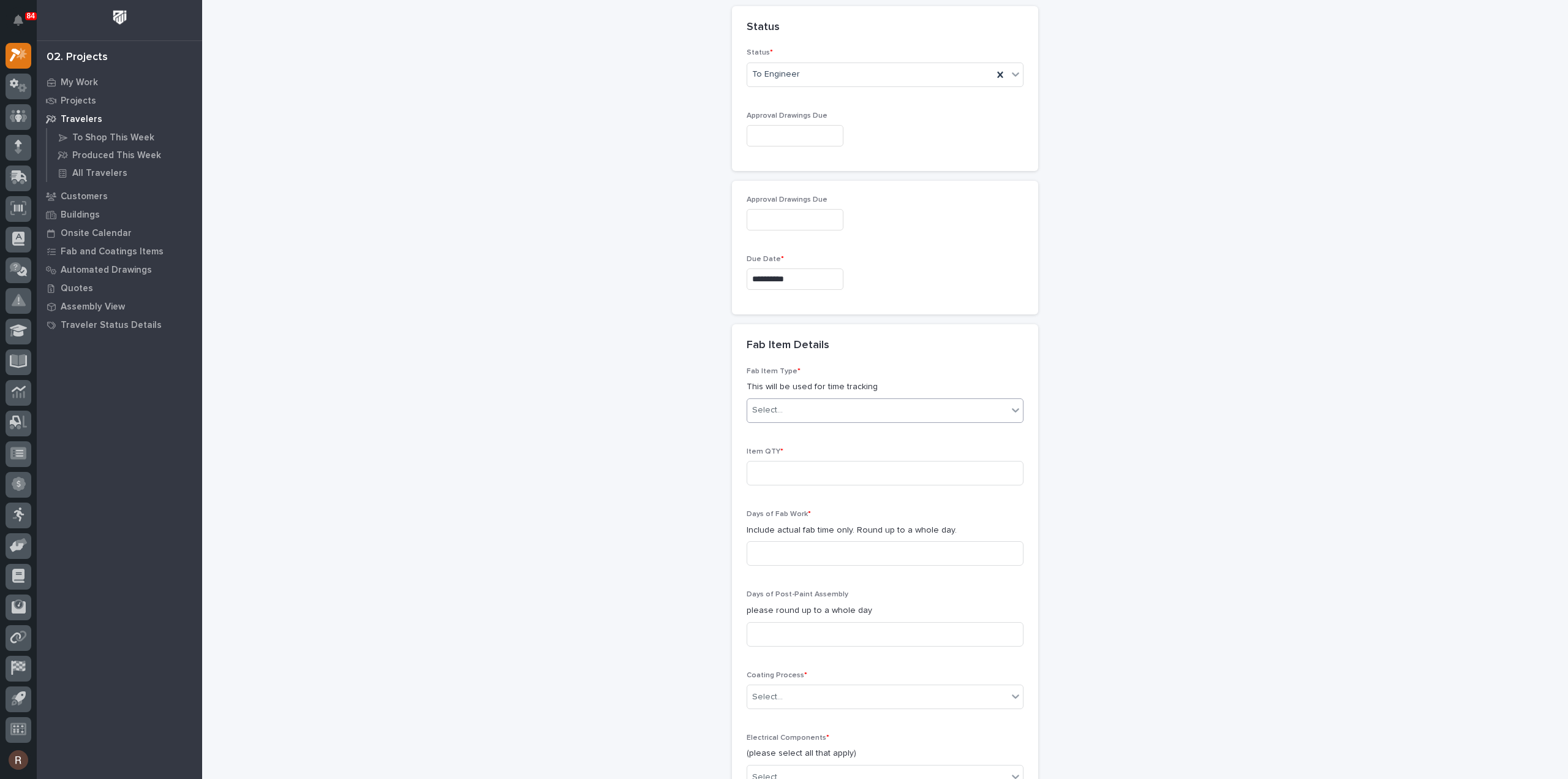
click at [814, 400] on div "Select..." at bounding box center [877, 410] width 260 height 20
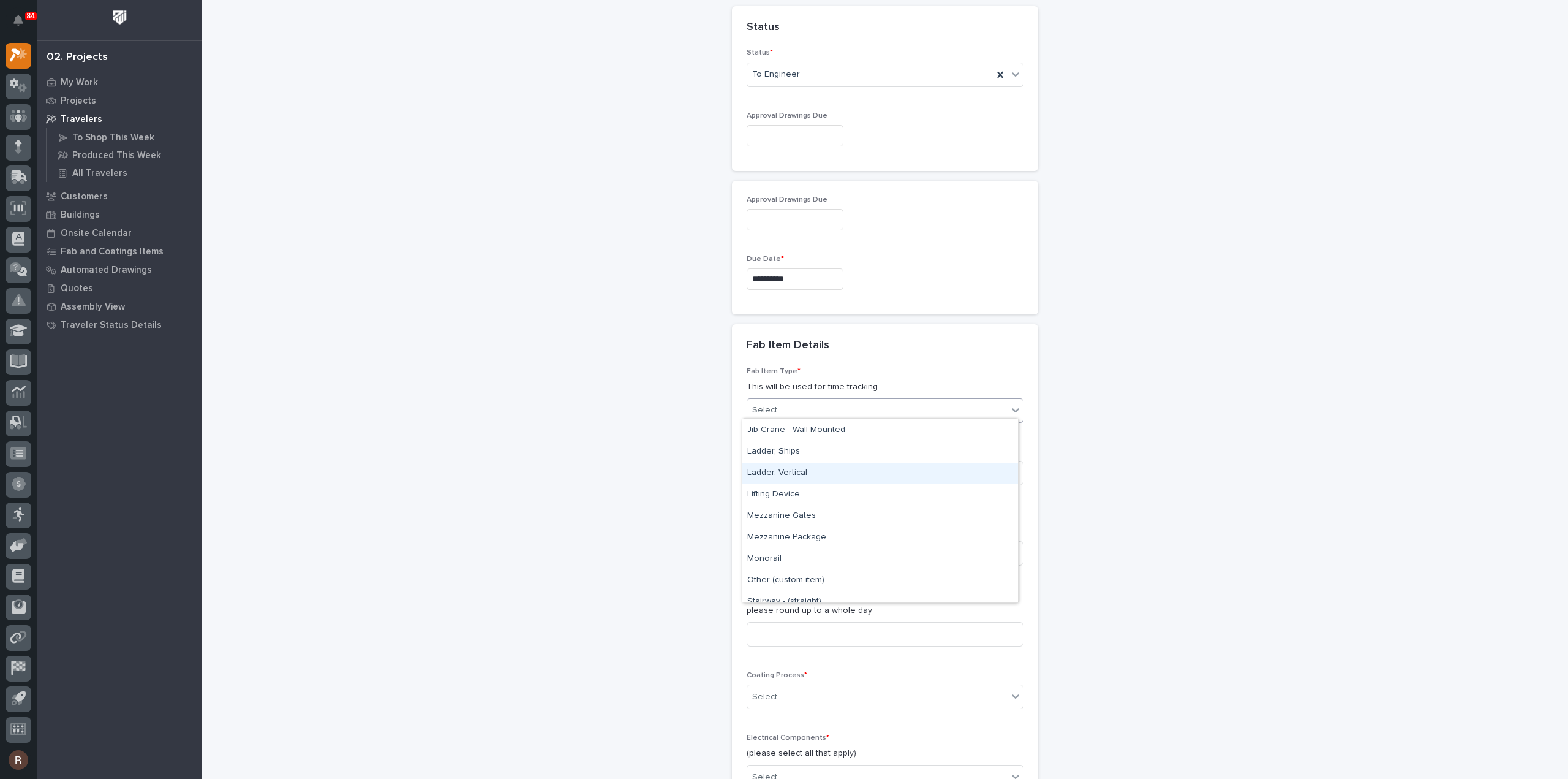
scroll to position [552, 0]
click at [794, 564] on div "Other (custom item)" at bounding box center [880, 564] width 276 height 21
click at [788, 475] on input at bounding box center [884, 473] width 277 height 24
click at [829, 468] on input at bounding box center [884, 473] width 277 height 24
type input "20"
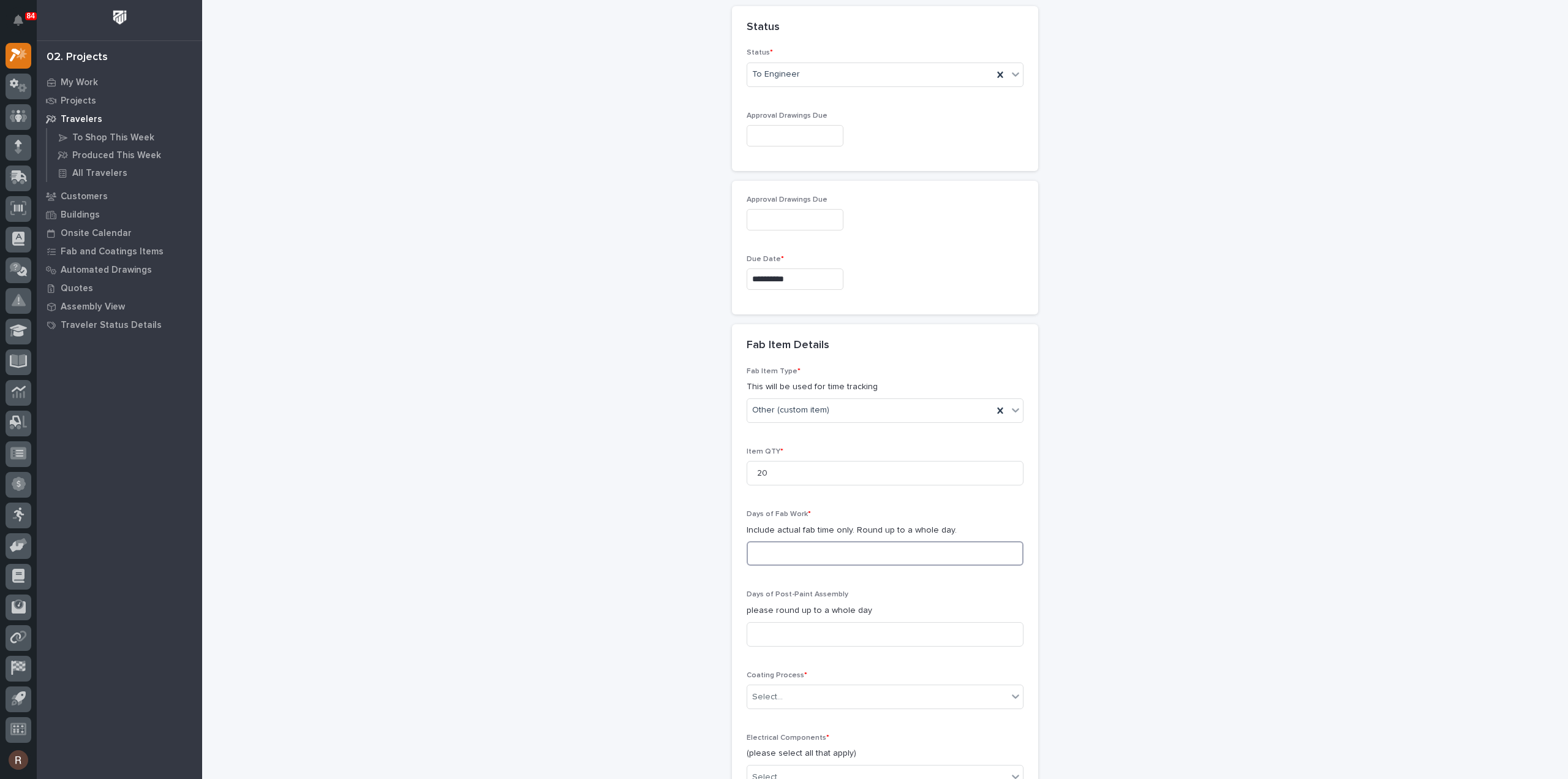
click at [781, 541] on input at bounding box center [884, 553] width 277 height 24
type input "1"
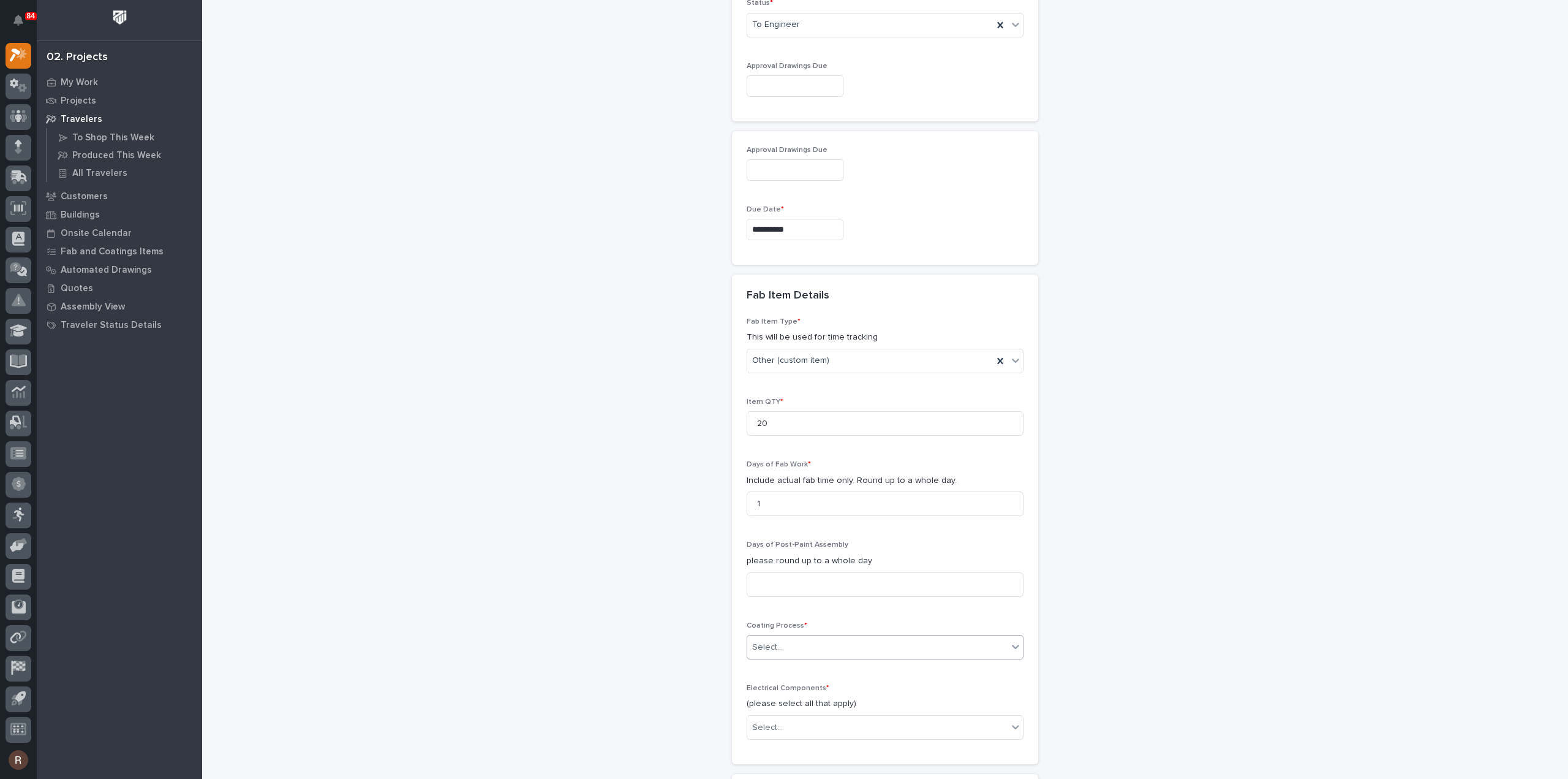
scroll to position [864, 0]
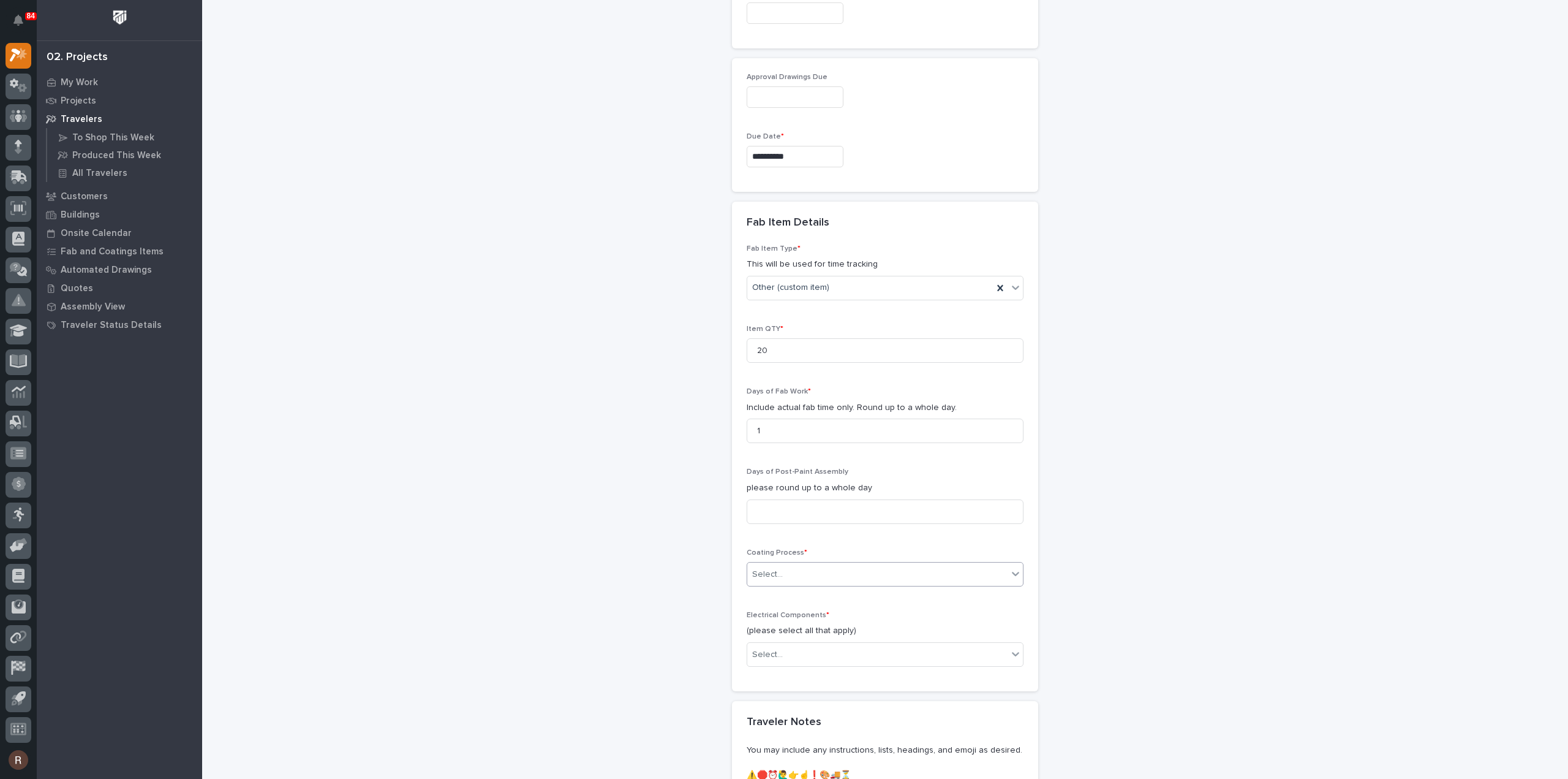
click at [785, 557] on div "Coating Process * 0 results available. Select is focused ,type to refine list, …" at bounding box center [884, 572] width 277 height 48
click at [782, 574] on div "Select..." at bounding box center [877, 574] width 260 height 20
click at [767, 635] on div "No Paint" at bounding box center [880, 636] width 276 height 21
click at [771, 653] on div "Select..." at bounding box center [767, 655] width 31 height 13
click at [771, 672] on div "None" at bounding box center [880, 672] width 276 height 21
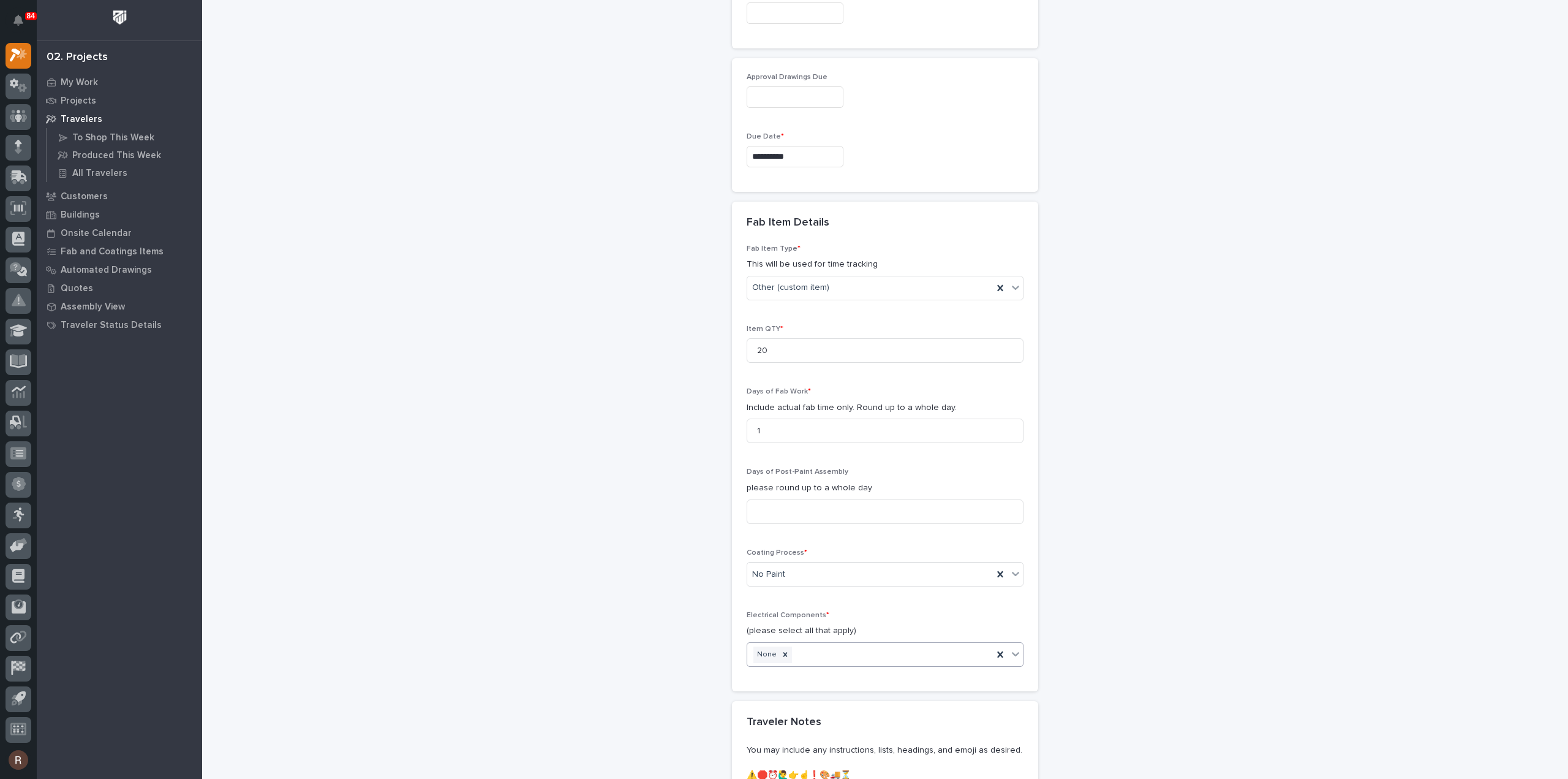
scroll to position [1135, 0]
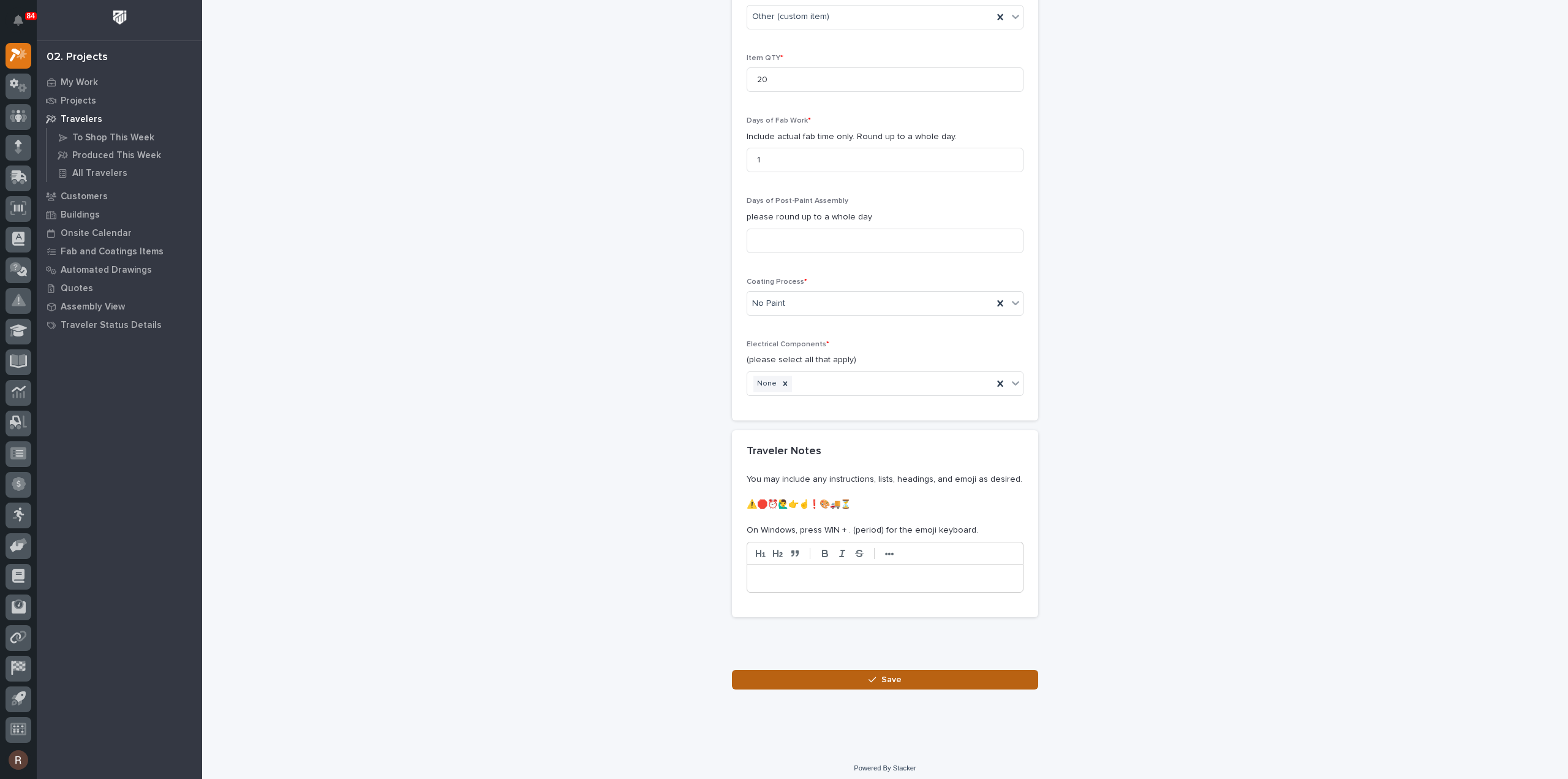
click at [853, 671] on button "Save" at bounding box center [885, 679] width 306 height 19
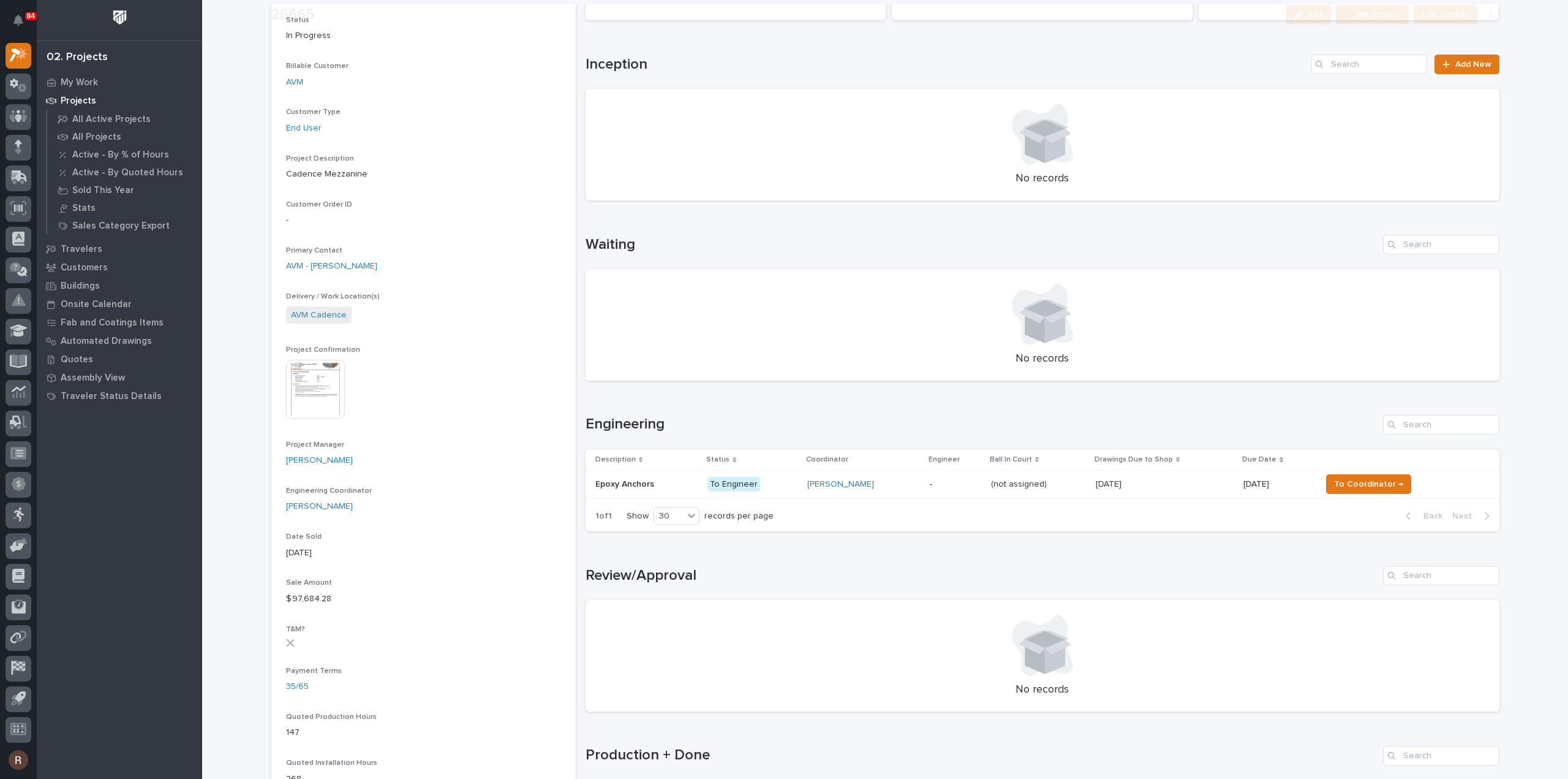
scroll to position [490, 0]
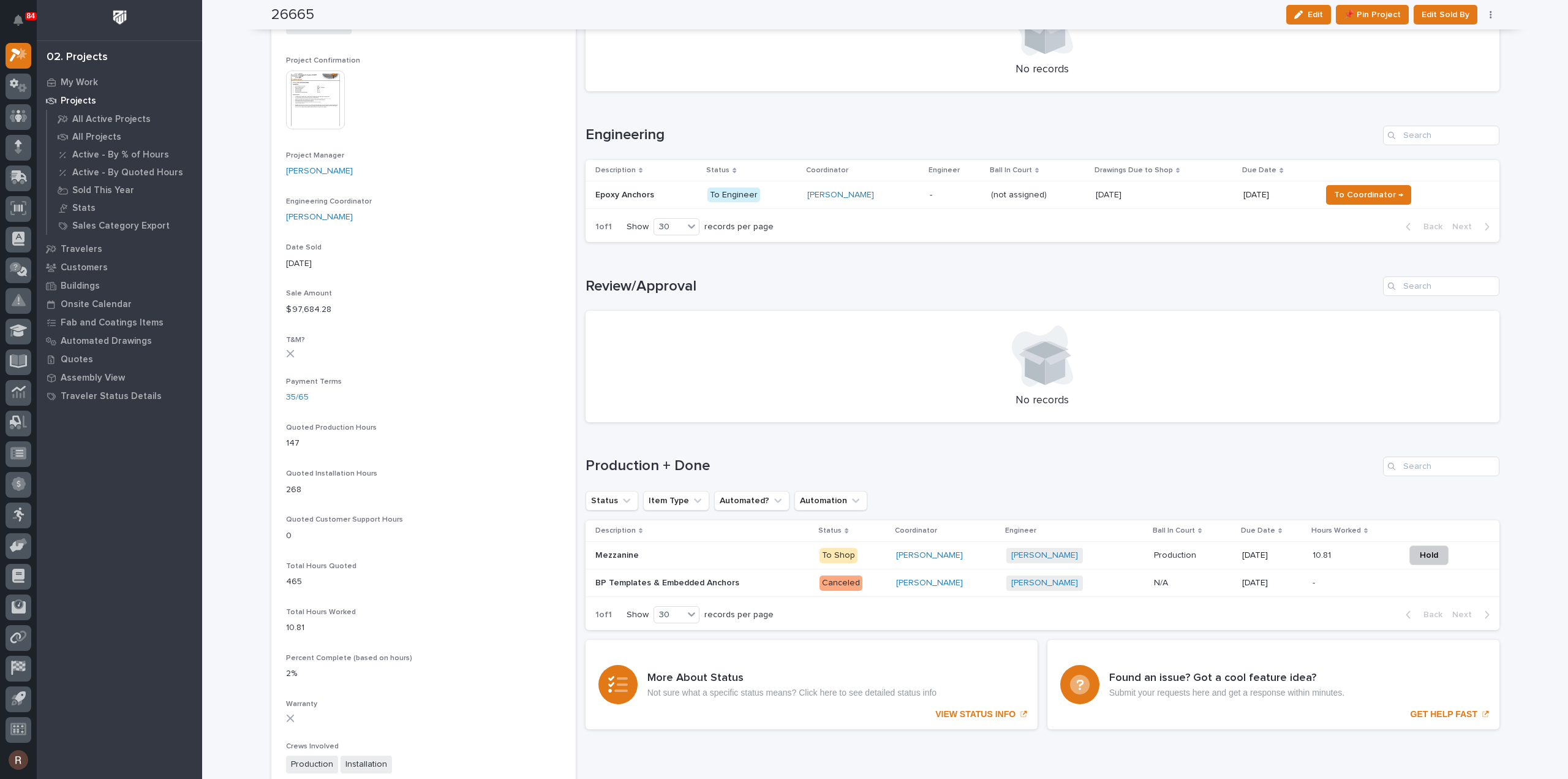
click at [769, 193] on p "To Engineer" at bounding box center [753, 195] width 90 height 15
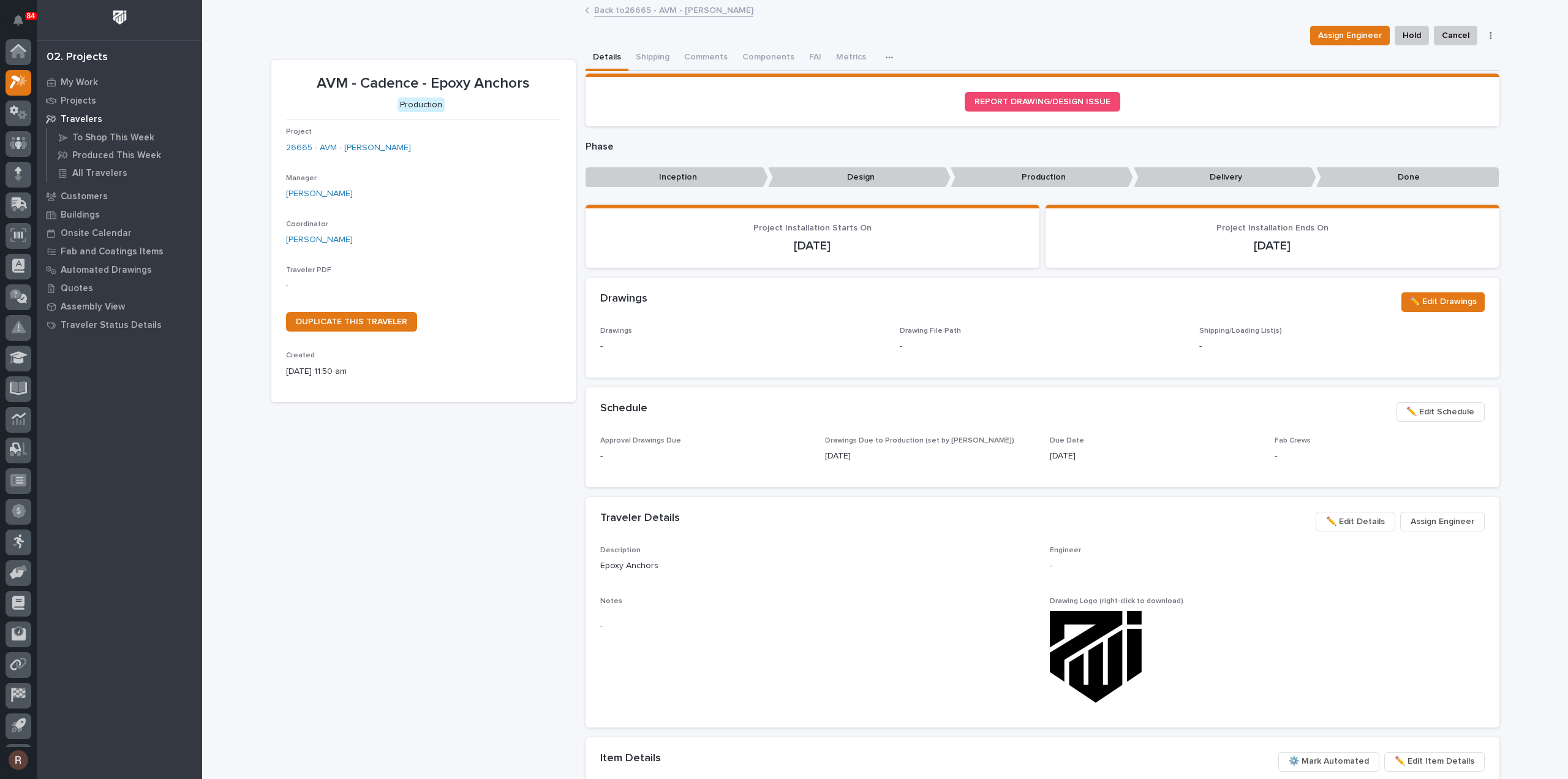
scroll to position [27, 0]
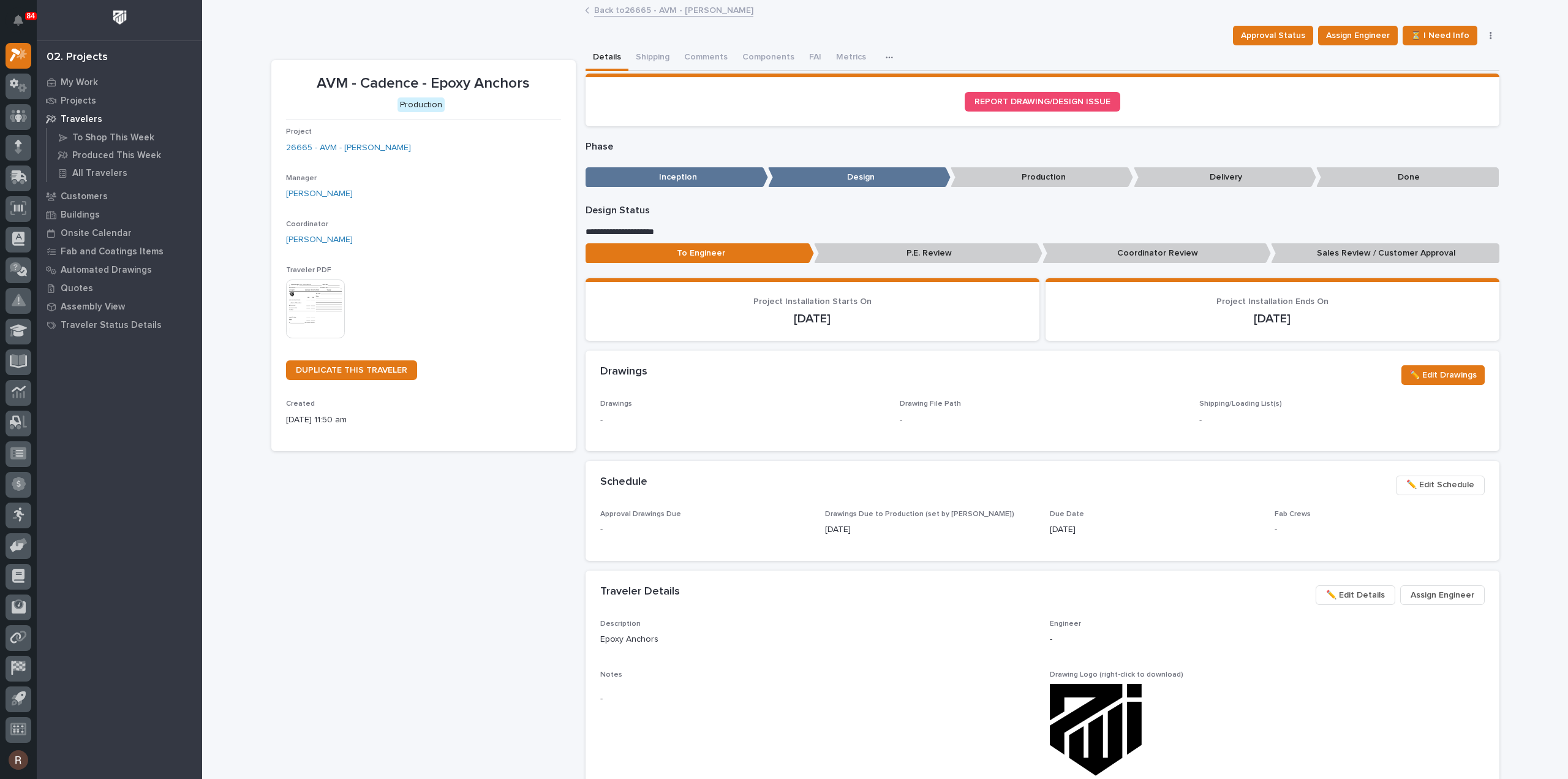
click at [306, 289] on img at bounding box center [315, 309] width 59 height 59
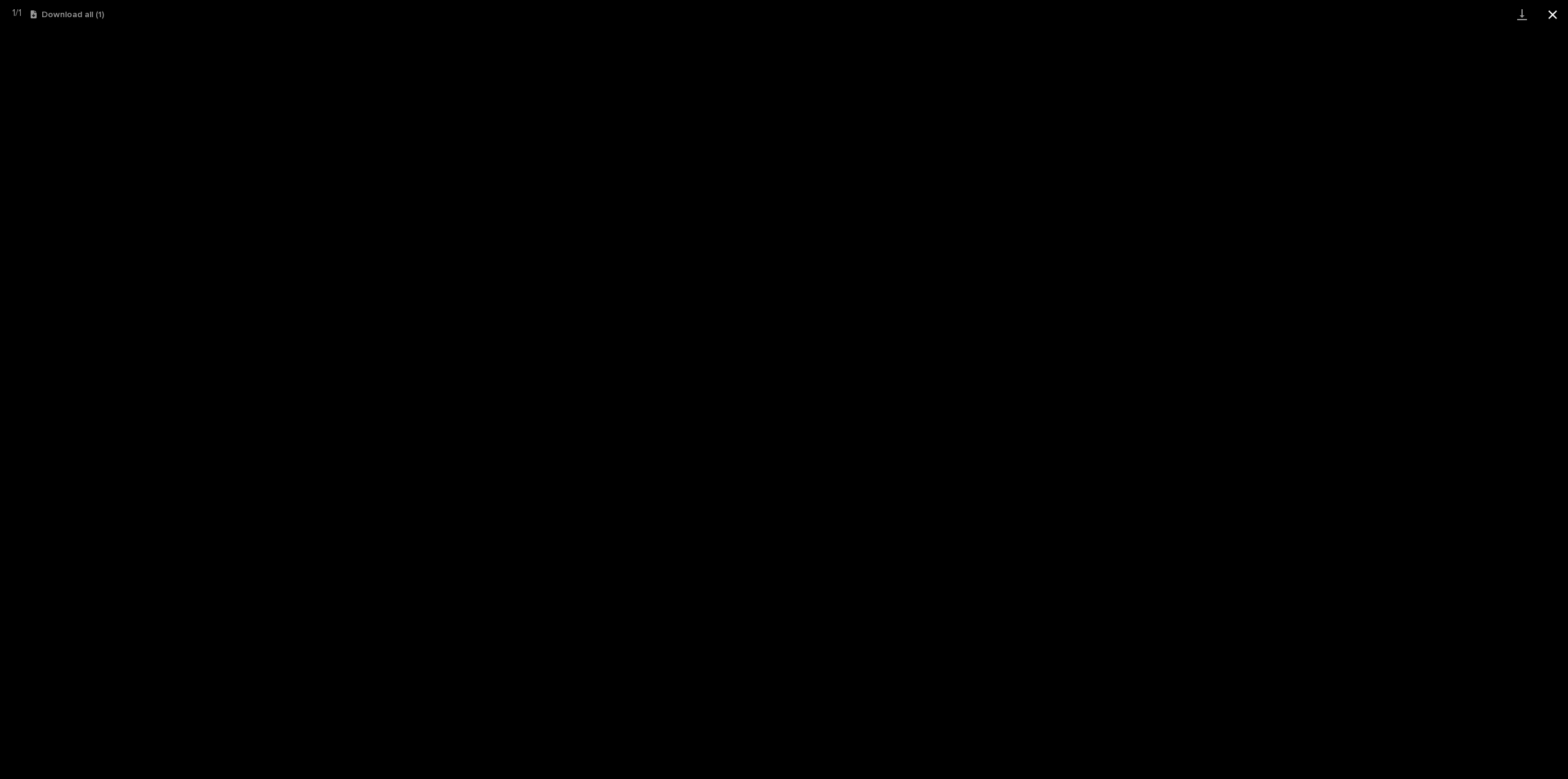
click at [1551, 24] on button "Close gallery" at bounding box center [1552, 14] width 31 height 29
